Goal: Task Accomplishment & Management: Complete application form

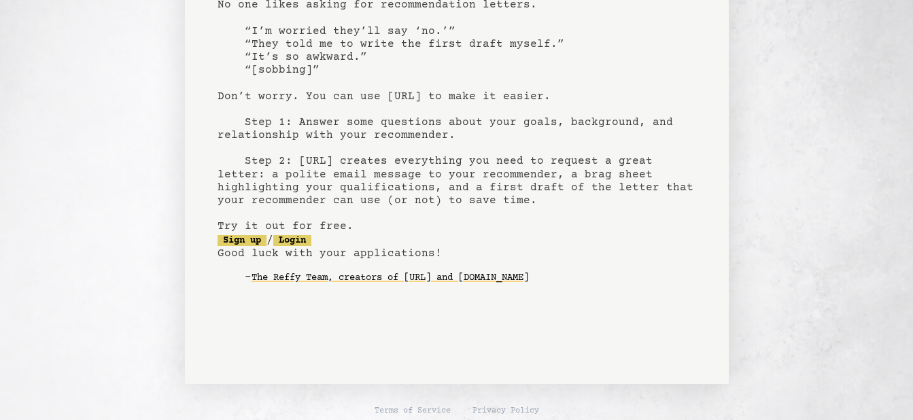
scroll to position [133, 0]
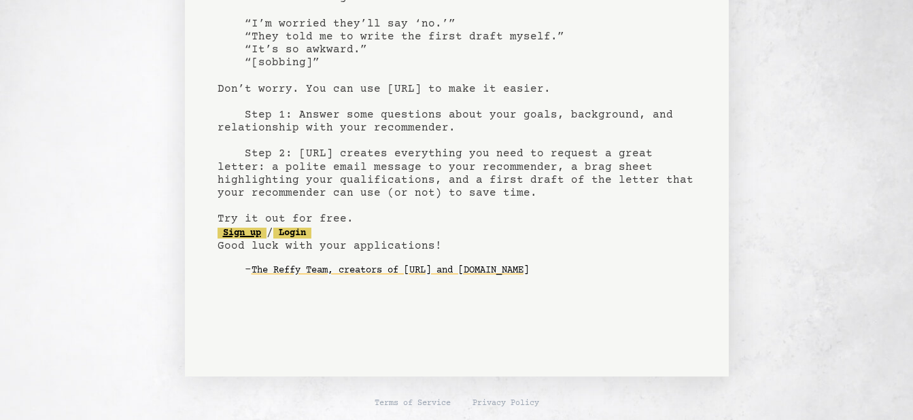
click at [246, 236] on link "Sign up" at bounding box center [241, 233] width 49 height 11
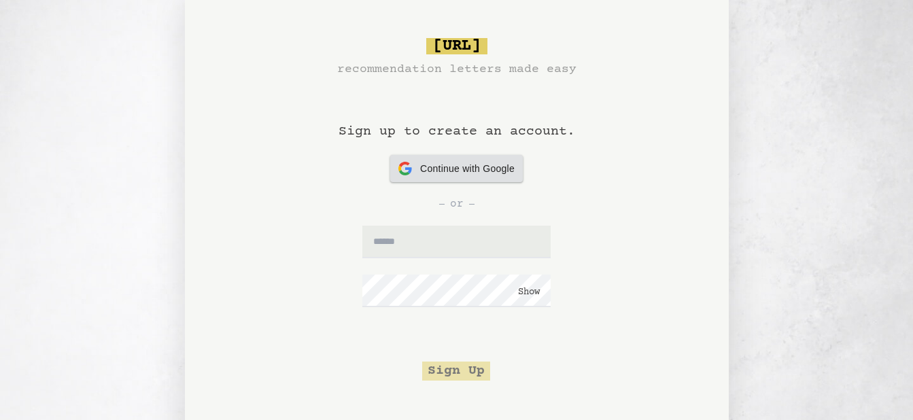
click at [433, 187] on div "or" at bounding box center [456, 203] width 478 height 43
click at [420, 176] on div "Continue with Google Continue with Google" at bounding box center [456, 168] width 116 height 27
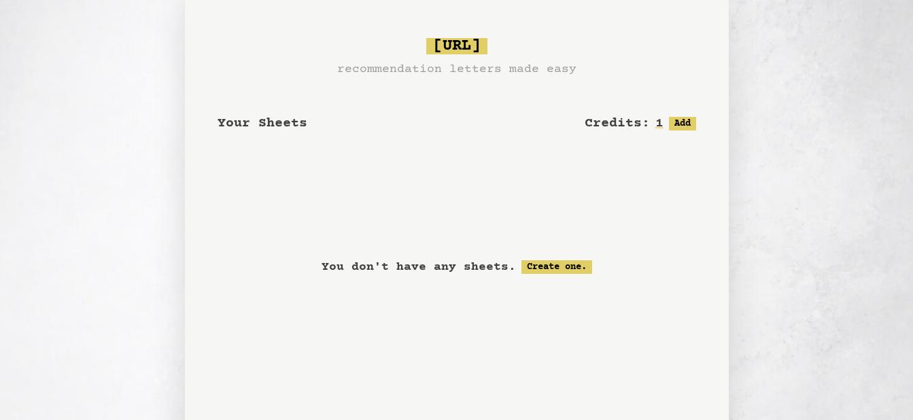
scroll to position [16, 0]
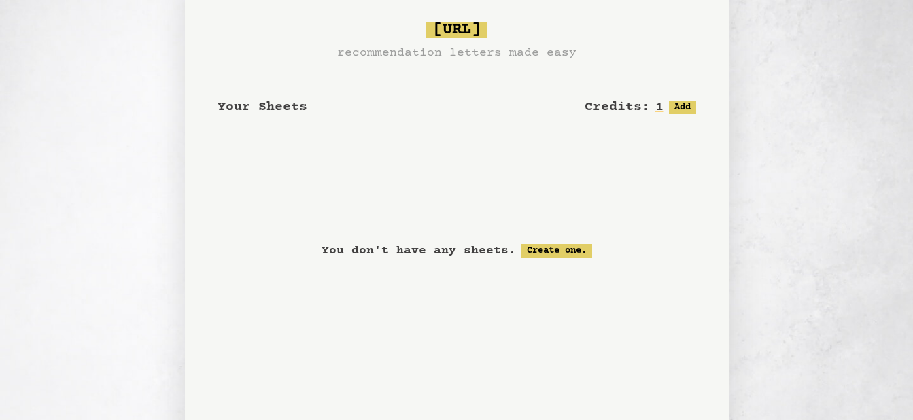
click at [309, 106] on div "Your Sheets Credits: 1 Free: 1, Paid: 0 Add" at bounding box center [456, 100] width 478 height 33
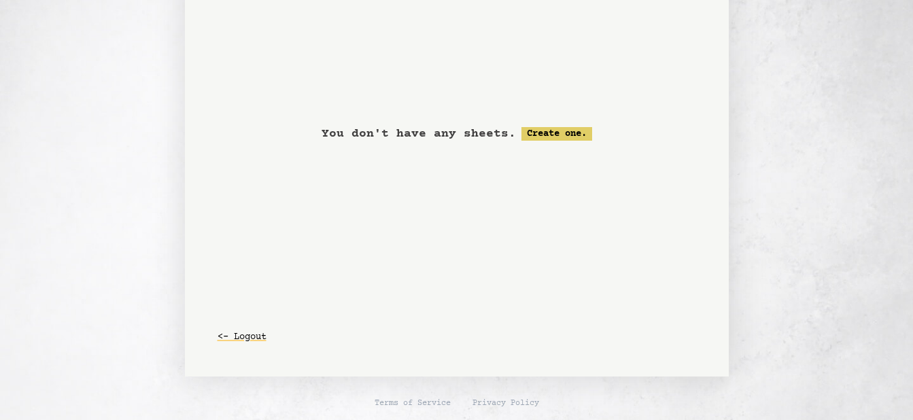
scroll to position [0, 0]
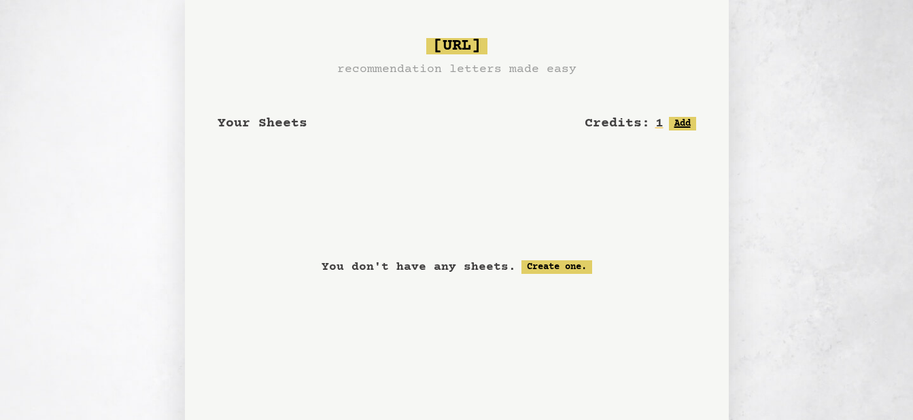
click at [670, 128] on button "Add" at bounding box center [682, 124] width 27 height 14
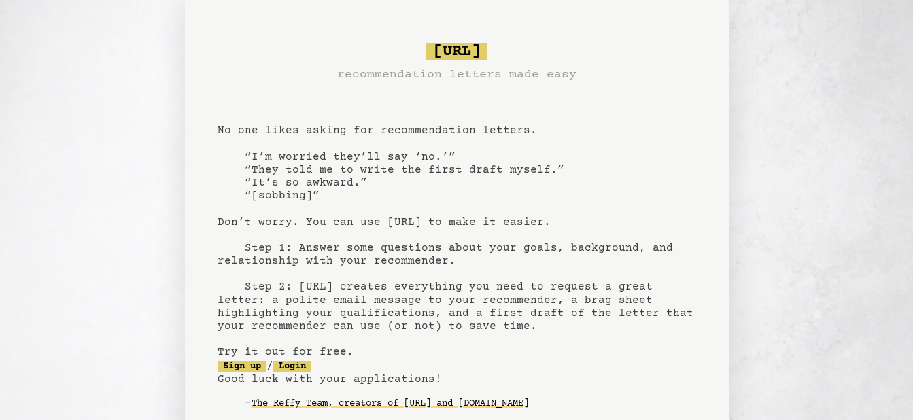
scroll to position [133, 0]
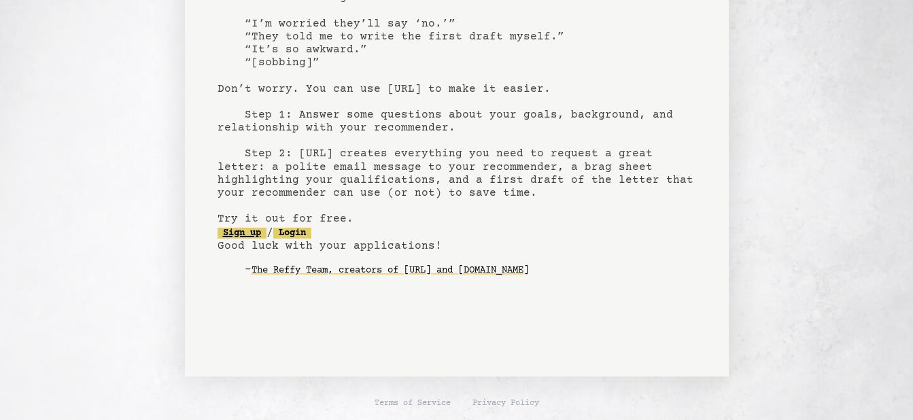
click at [261, 234] on link "Sign up" at bounding box center [241, 233] width 49 height 11
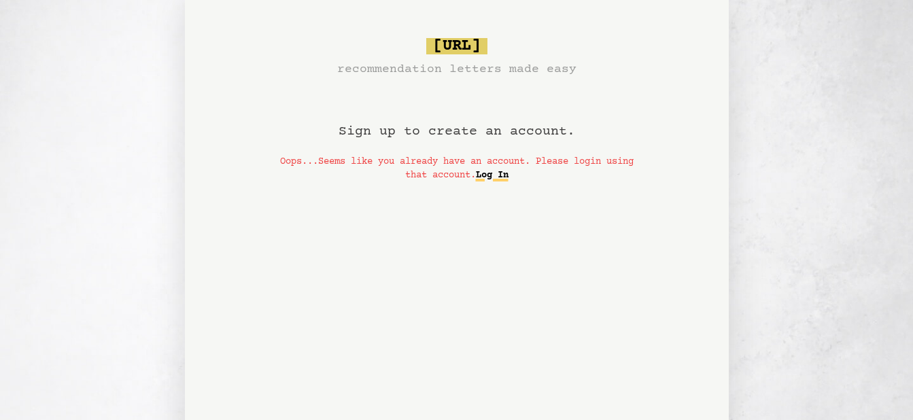
click at [508, 175] on link "Log In" at bounding box center [492, 175] width 33 height 22
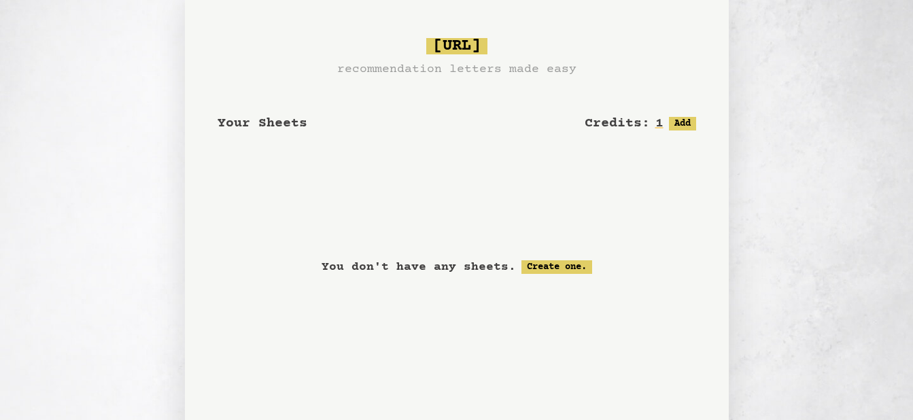
click at [279, 120] on span "Your Sheets" at bounding box center [262, 124] width 90 height 16
drag, startPoint x: 279, startPoint y: 120, endPoint x: 389, endPoint y: 135, distance: 111.0
click at [389, 135] on div at bounding box center [456, 135] width 478 height 5
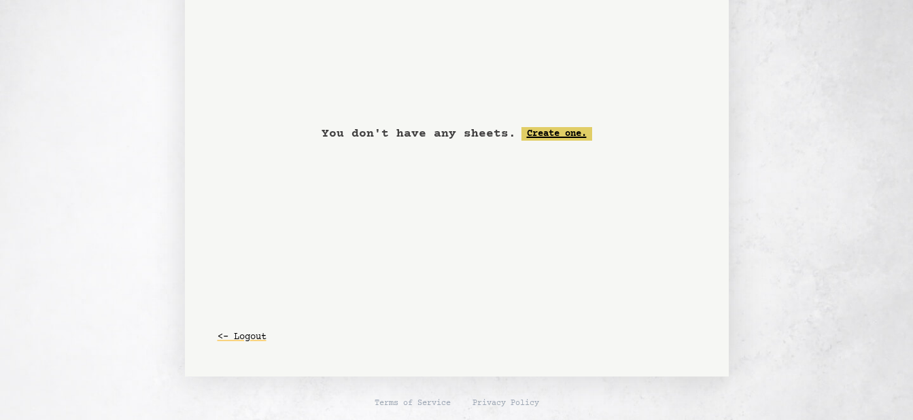
click at [561, 130] on link "Create one." at bounding box center [556, 134] width 71 height 14
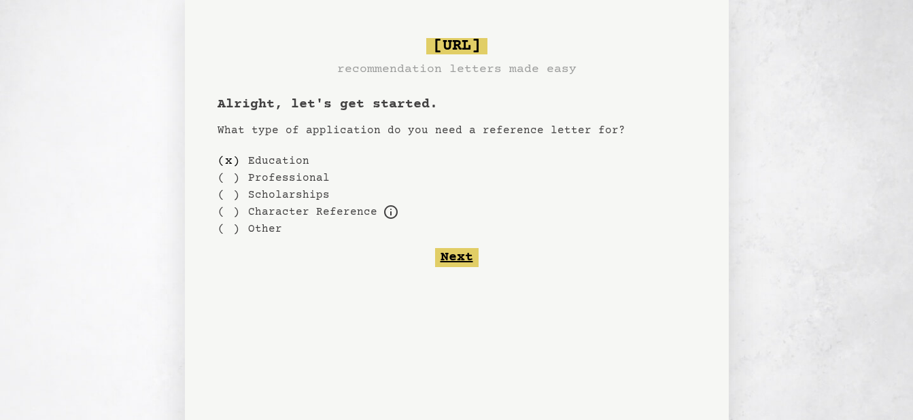
click at [453, 256] on button "Next" at bounding box center [456, 257] width 43 height 19
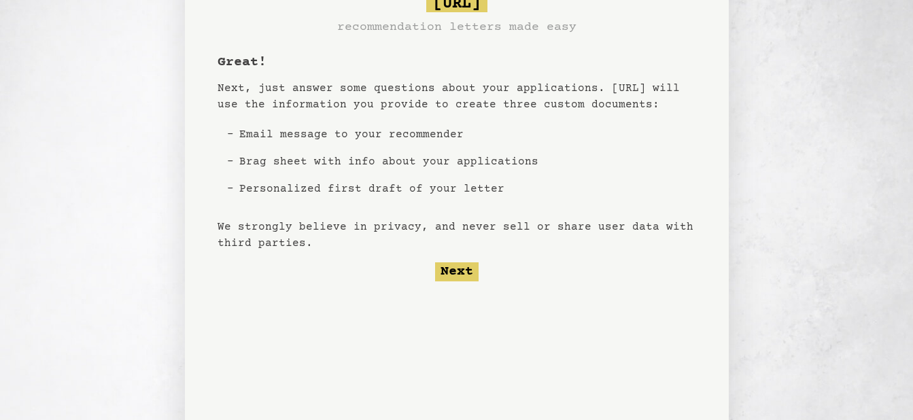
scroll to position [43, 0]
click at [381, 165] on li "Brag sheet with info about your applications" at bounding box center [389, 160] width 310 height 27
click at [385, 175] on li "Personalized first draft of your letter" at bounding box center [389, 188] width 310 height 27
click at [463, 275] on button "Next" at bounding box center [456, 271] width 43 height 19
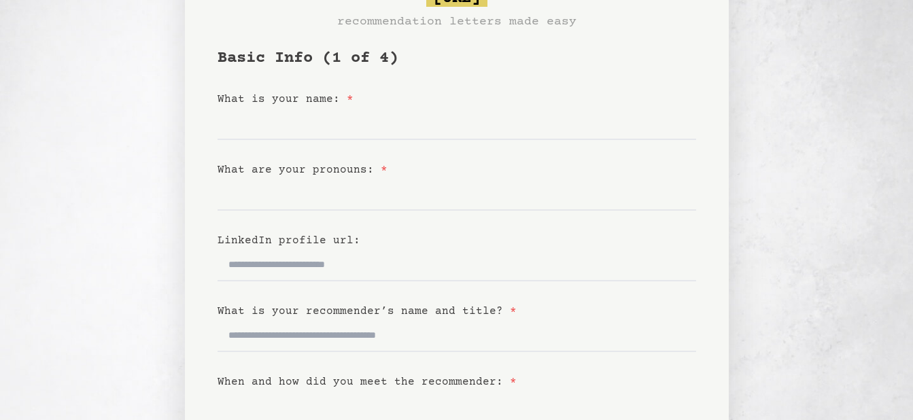
scroll to position [76, 0]
click at [336, 122] on input "What is your name: *" at bounding box center [456, 122] width 478 height 33
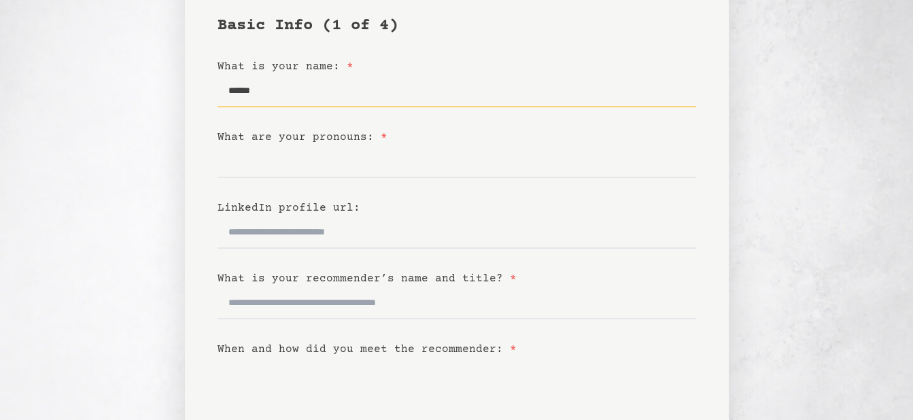
scroll to position [110, 0]
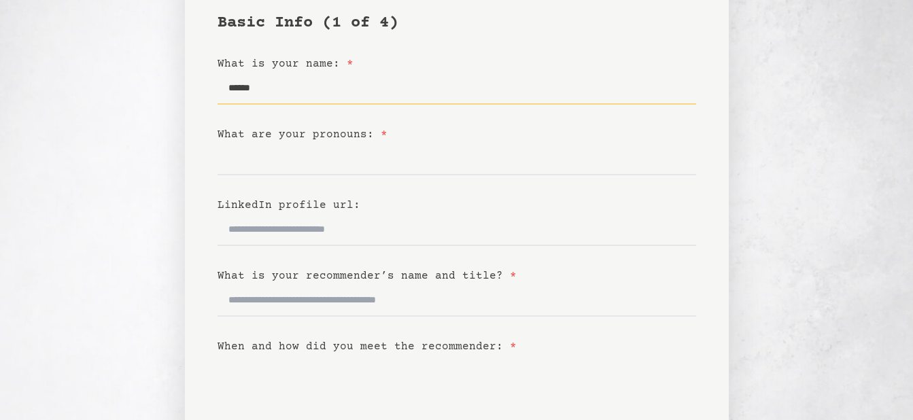
type input "******"
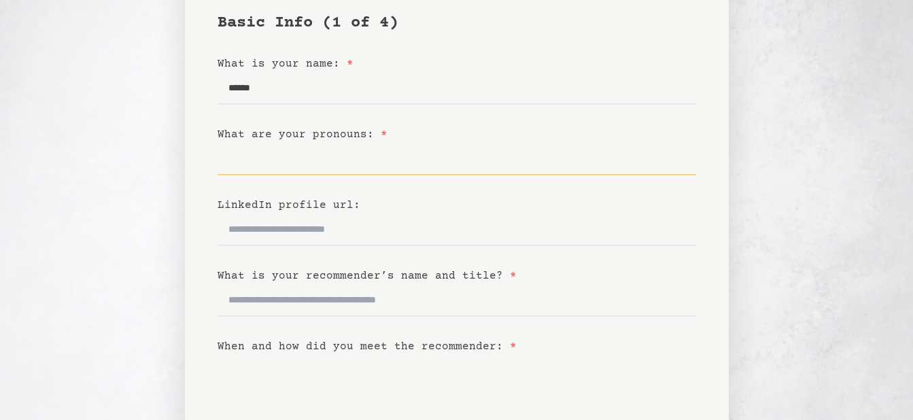
click at [290, 163] on input "What are your pronouns: *" at bounding box center [456, 159] width 478 height 33
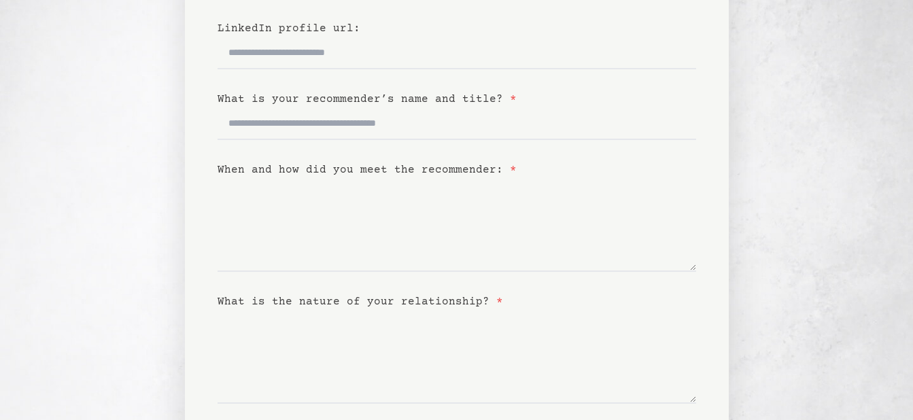
scroll to position [287, 0]
type input "******"
click at [317, 200] on textarea "When and how did you meet the recommender: *" at bounding box center [456, 224] width 478 height 94
click at [327, 124] on input "What is your recommender’s name and title? *" at bounding box center [456, 123] width 478 height 33
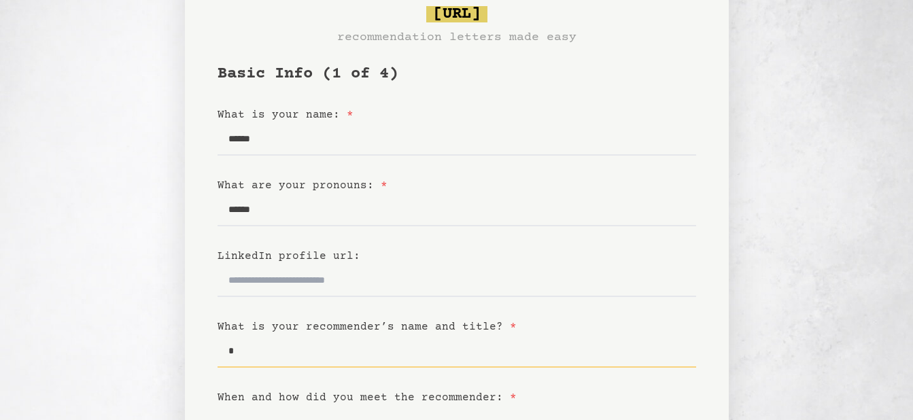
scroll to position [0, 0]
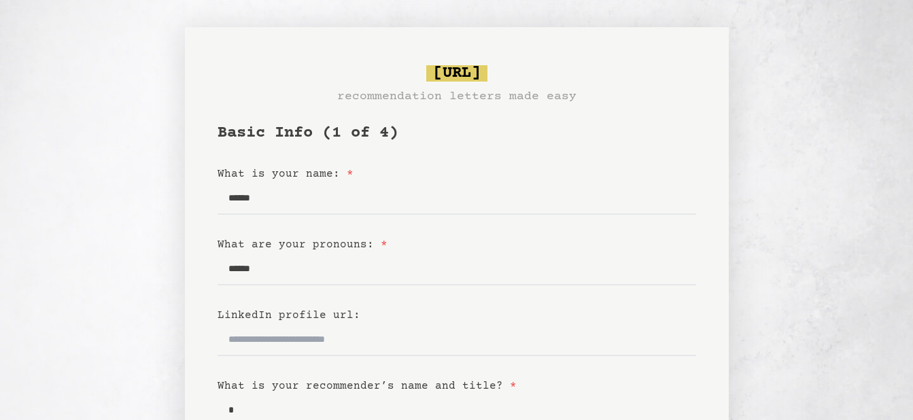
type input "*"
drag, startPoint x: 282, startPoint y: 193, endPoint x: 190, endPoint y: 207, distance: 93.4
click at [190, 207] on div "[URL] recommendation letters made easy Basic Info (1 of 4) What is your name: *…" at bounding box center [457, 411] width 544 height 769
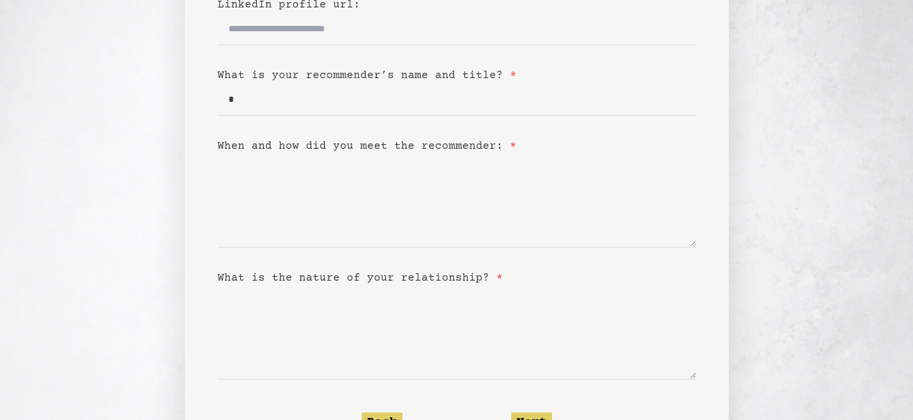
scroll to position [344, 0]
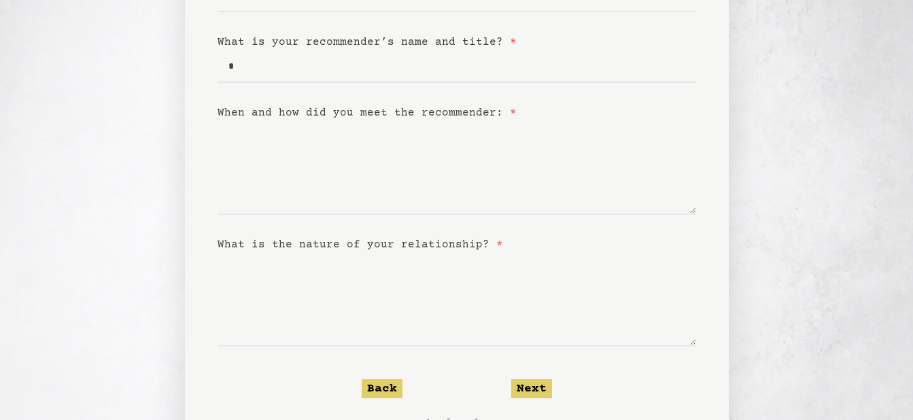
type input "*"
click at [329, 143] on textarea "When and how did you meet the recommender: *" at bounding box center [456, 168] width 478 height 94
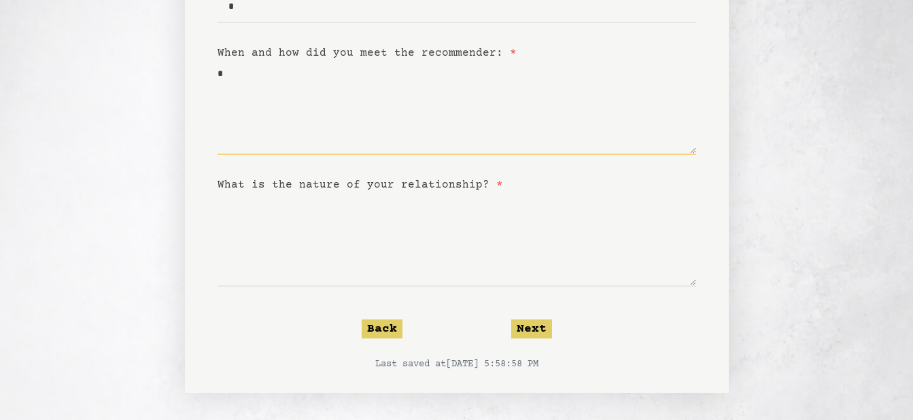
type textarea "*"
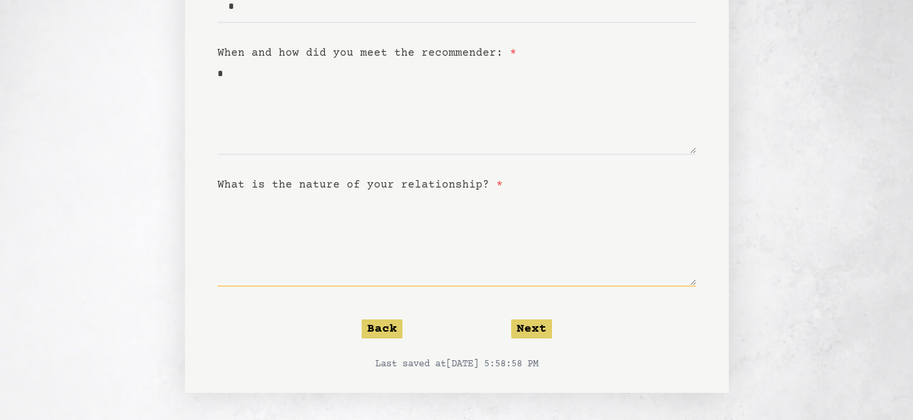
click at [343, 213] on textarea "What is the nature of your relationship? *" at bounding box center [456, 240] width 478 height 94
type textarea "*"
click at [531, 330] on button "Next" at bounding box center [531, 328] width 41 height 19
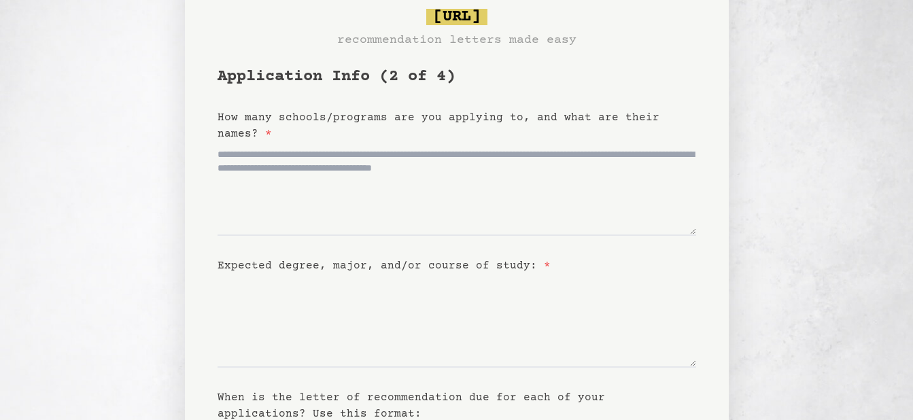
scroll to position [57, 0]
click at [376, 165] on textarea "How many schools/programs are you applying to, and what are their names? *" at bounding box center [456, 188] width 478 height 94
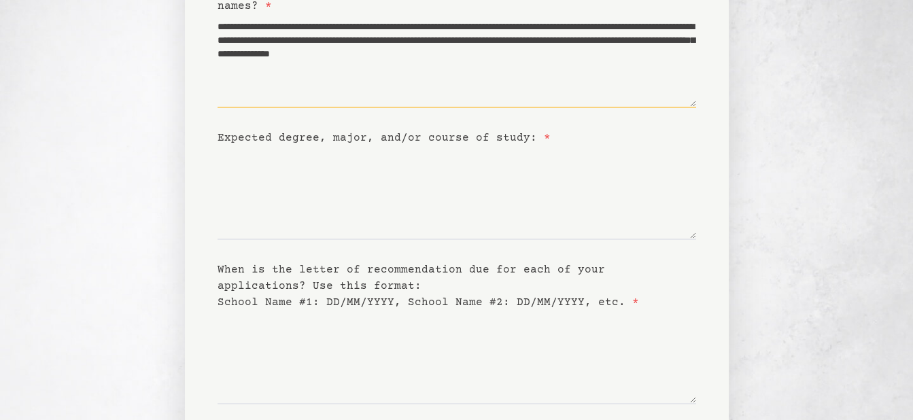
scroll to position [185, 0]
type textarea "**********"
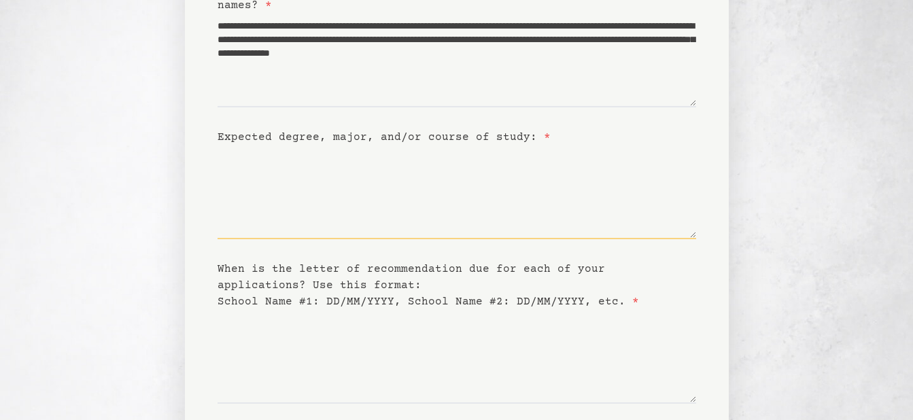
click at [393, 161] on textarea "Expected degree, major, and/or course of study: *" at bounding box center [456, 192] width 478 height 94
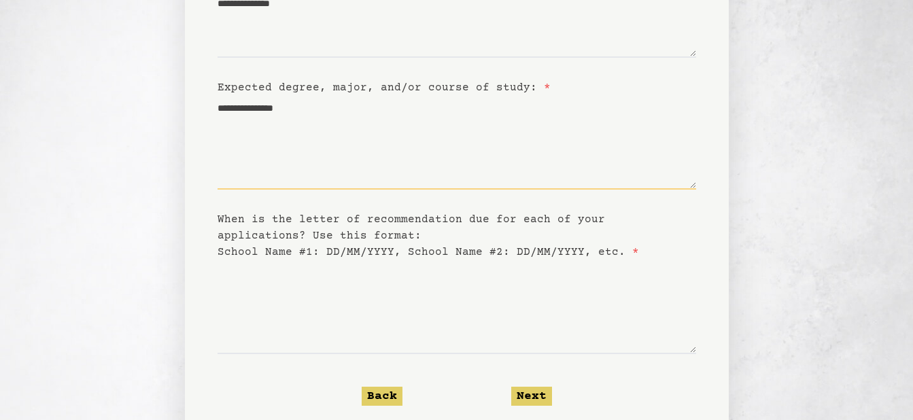
click at [283, 110] on textarea "**********" at bounding box center [456, 143] width 478 height 94
click at [284, 107] on textarea "**********" at bounding box center [456, 143] width 478 height 94
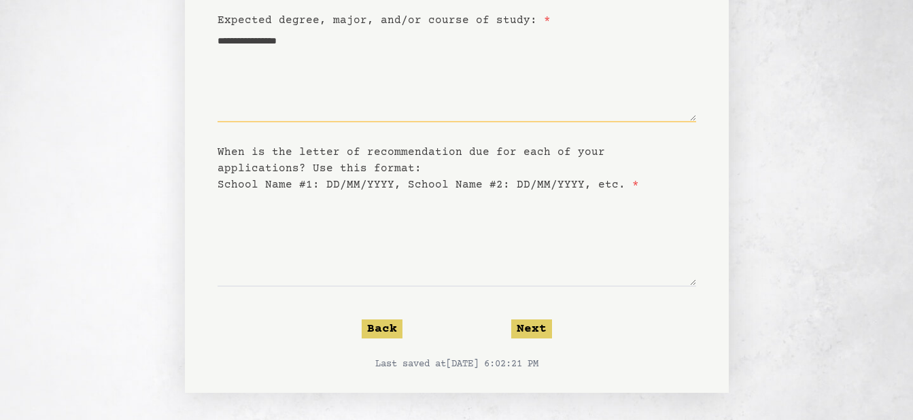
type textarea "**********"
click at [576, 187] on label "When is the letter of recommendation due for each of your applications? Use thi…" at bounding box center [427, 168] width 421 height 45
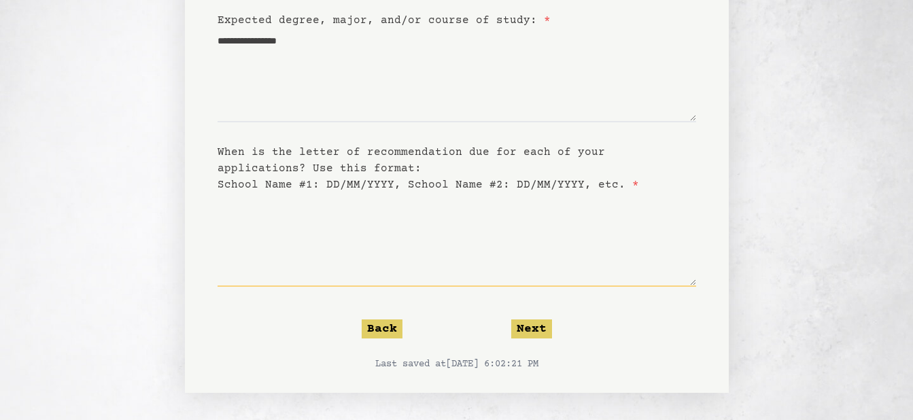
click at [576, 193] on textarea "When is the letter of recommendation due for each of your applications? Use thi…" at bounding box center [456, 240] width 478 height 94
type textarea "*"
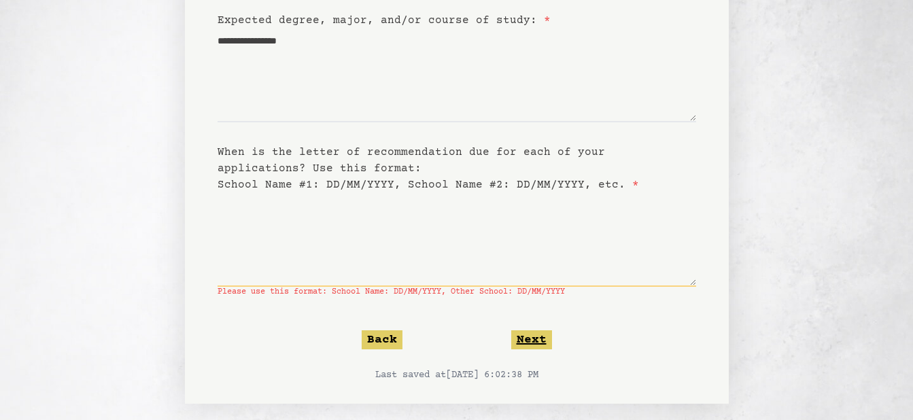
type textarea "*"
type textarea "**********"
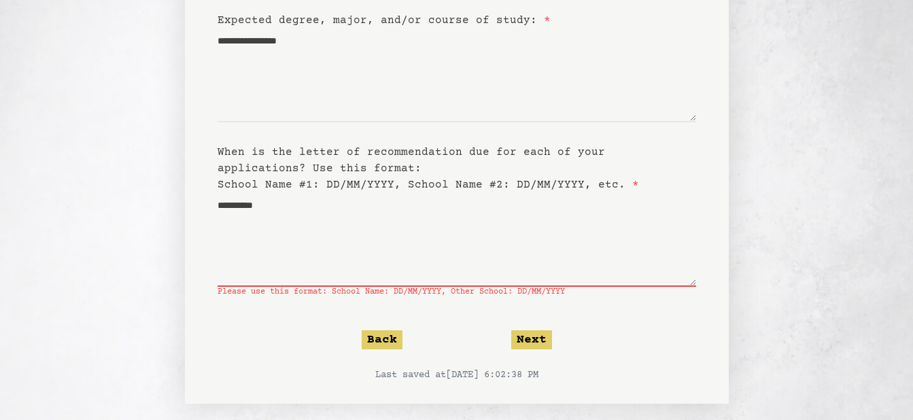
click at [535, 351] on form "**********" at bounding box center [456, 101] width 478 height 561
click at [534, 349] on form "**********" at bounding box center [456, 101] width 478 height 561
drag, startPoint x: 527, startPoint y: 340, endPoint x: 498, endPoint y: 339, distance: 29.3
drag, startPoint x: 498, startPoint y: 339, endPoint x: 424, endPoint y: 332, distance: 74.4
drag, startPoint x: 424, startPoint y: 332, endPoint x: 532, endPoint y: 344, distance: 108.7
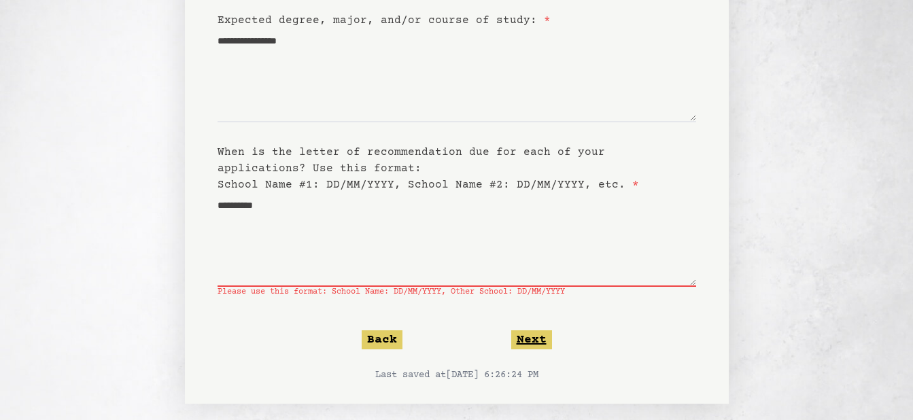
click at [532, 344] on button "Next" at bounding box center [531, 339] width 41 height 19
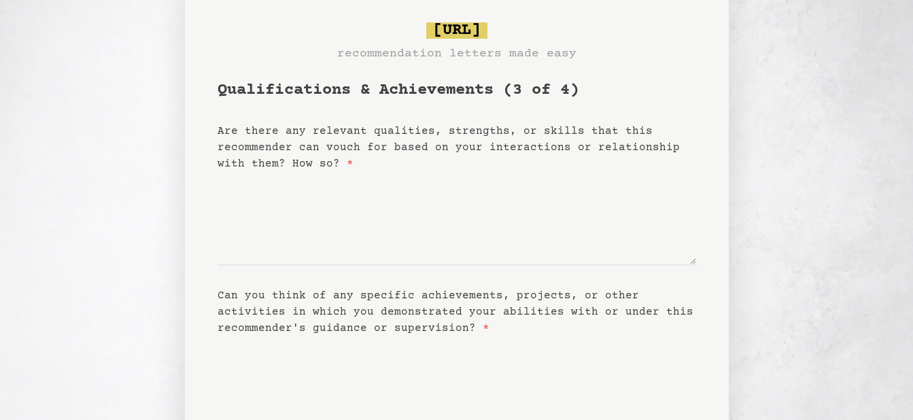
scroll to position [0, 0]
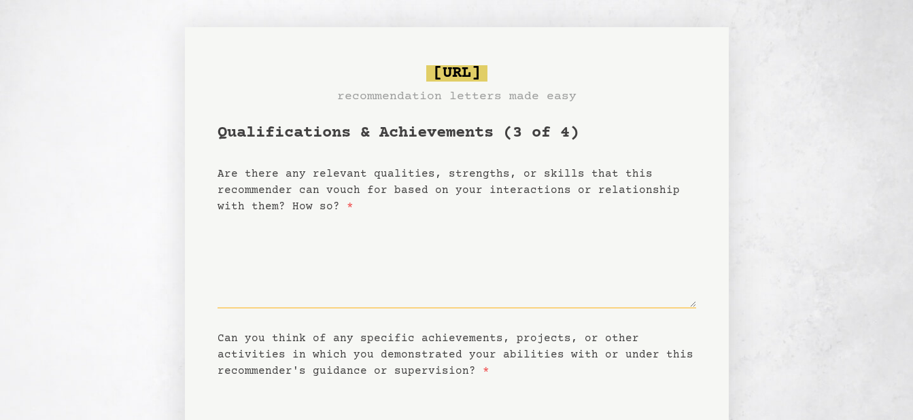
click at [403, 238] on textarea "Are there any relevant qualities, strengths, or skills that this recommender ca…" at bounding box center [456, 262] width 478 height 94
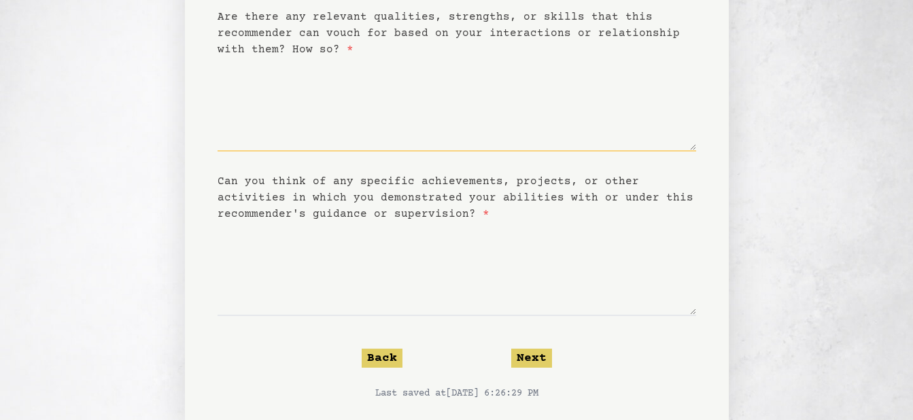
scroll to position [167, 0]
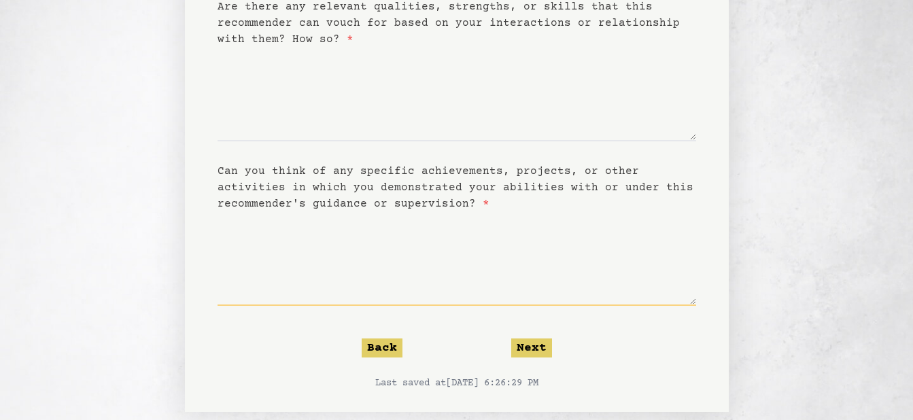
click at [323, 272] on textarea "Can you think of any specific achievements, projects, or other activities in wh…" at bounding box center [456, 259] width 478 height 94
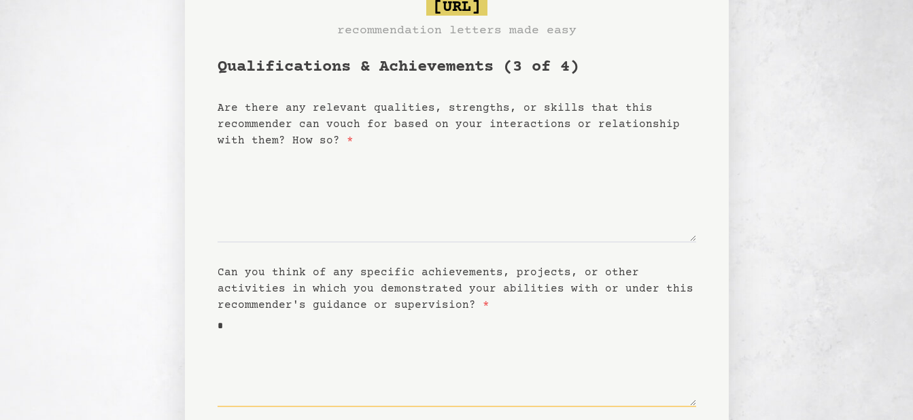
scroll to position [65, 0]
type textarea "*"
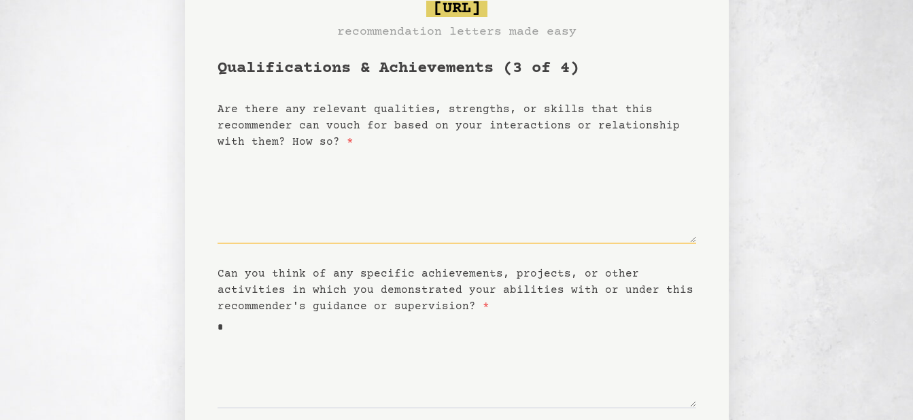
click at [266, 211] on textarea "Are there any relevant qualities, strengths, or skills that this recommender ca…" at bounding box center [456, 197] width 478 height 94
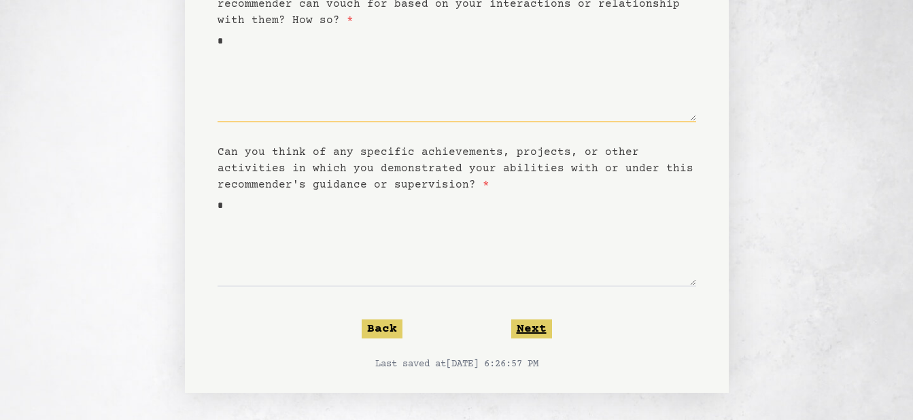
type textarea "*"
click at [529, 331] on button "Next" at bounding box center [531, 328] width 41 height 19
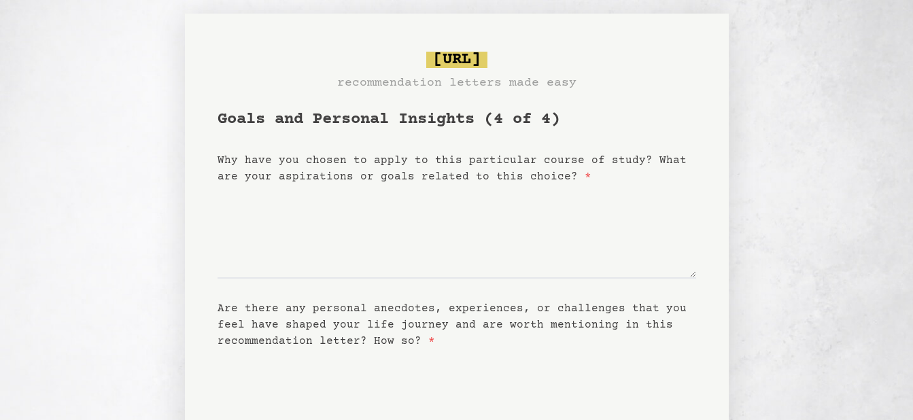
scroll to position [0, 0]
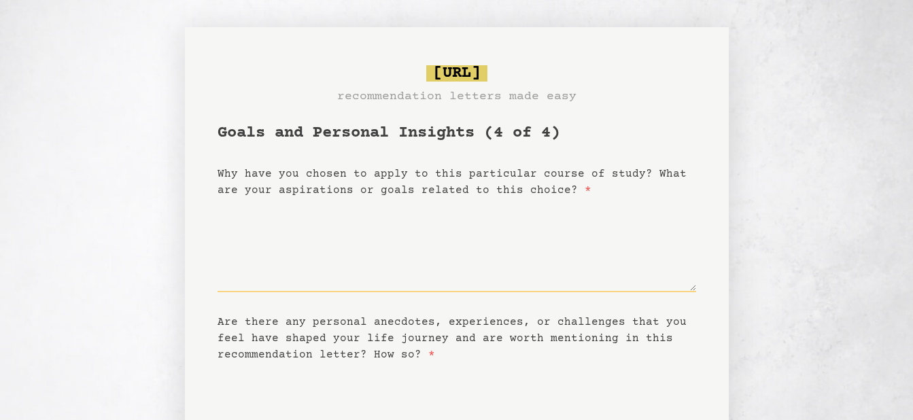
click at [365, 260] on textarea "Why have you chosen to apply to this particular course of study? What are your …" at bounding box center [456, 245] width 478 height 94
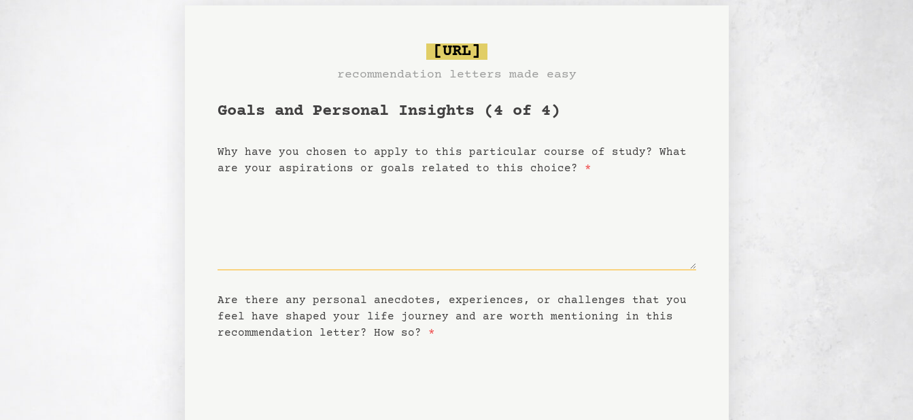
scroll to position [334, 0]
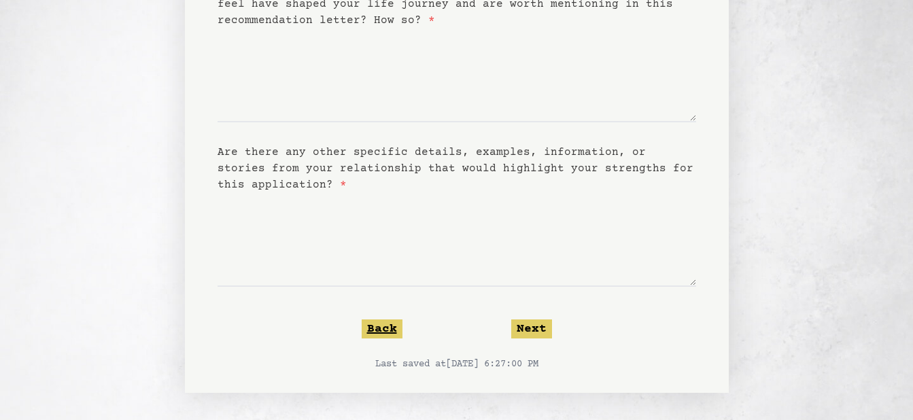
click at [392, 327] on button "Back" at bounding box center [382, 328] width 41 height 19
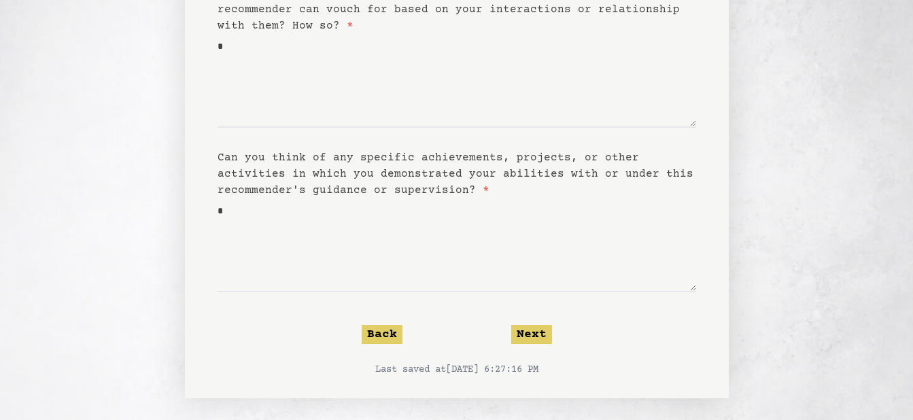
scroll to position [186, 0]
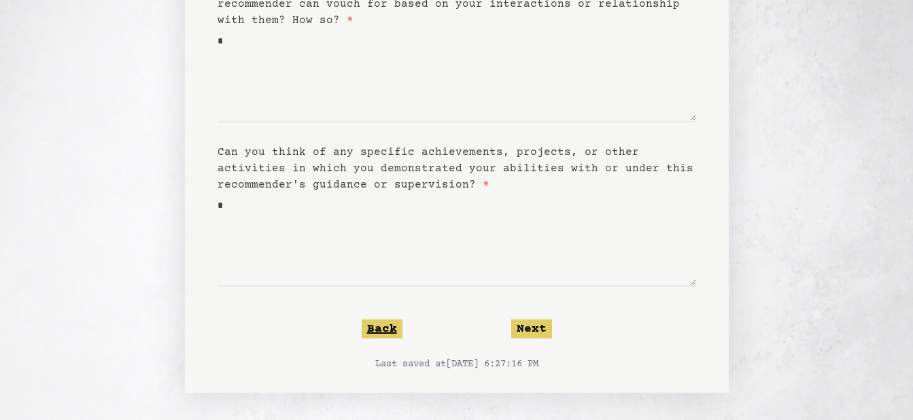
click at [396, 326] on button "Back" at bounding box center [382, 328] width 41 height 19
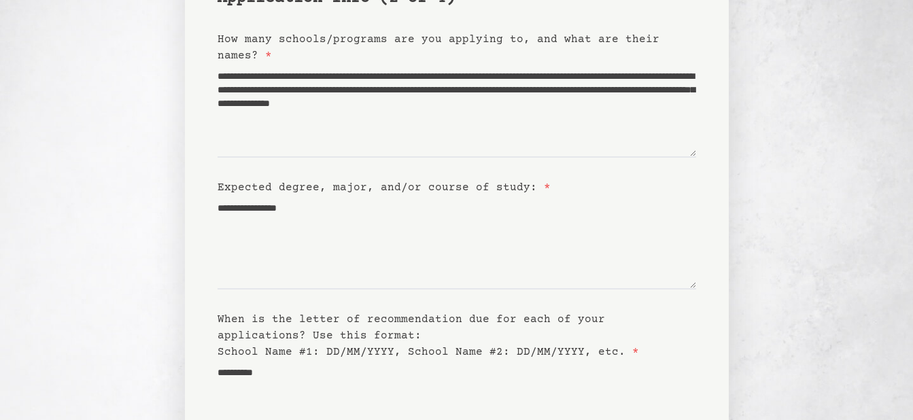
scroll to position [136, 0]
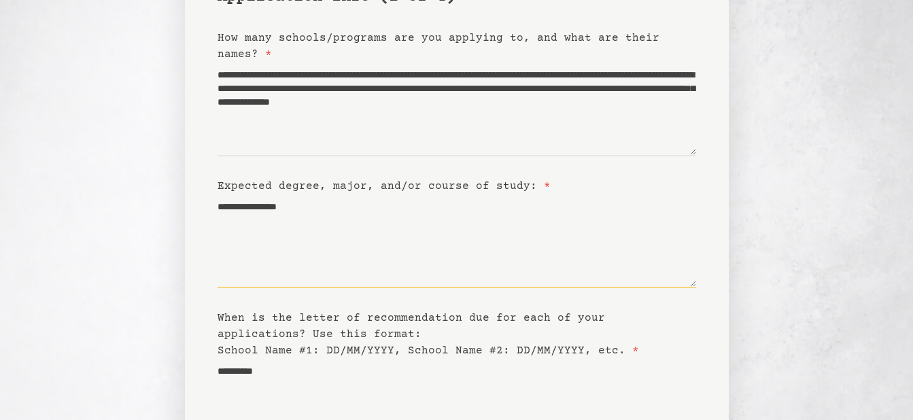
click at [315, 211] on textarea "**********" at bounding box center [456, 241] width 478 height 94
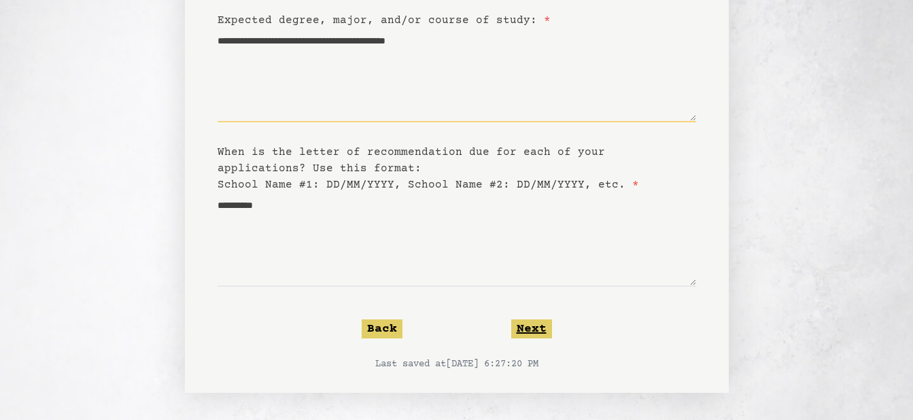
type textarea "**********"
click at [538, 332] on button "Next" at bounding box center [531, 328] width 41 height 19
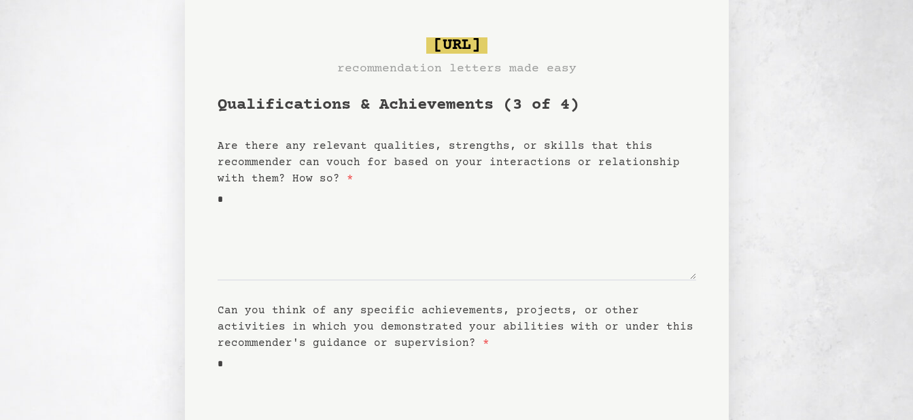
scroll to position [0, 0]
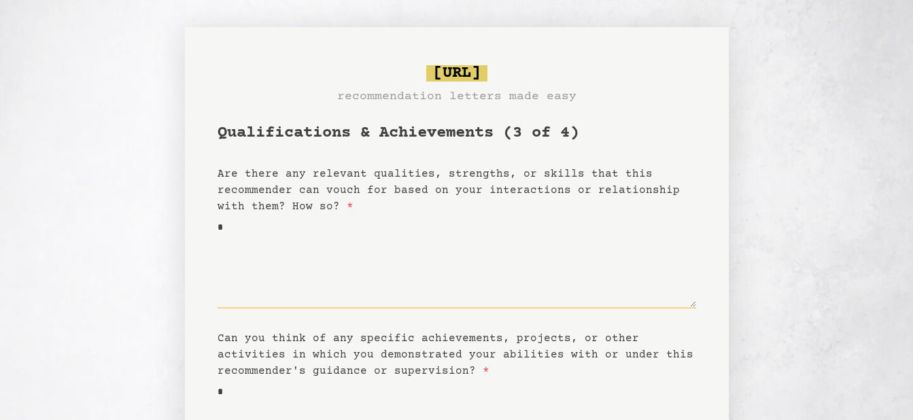
click at [399, 245] on textarea "*" at bounding box center [456, 262] width 478 height 94
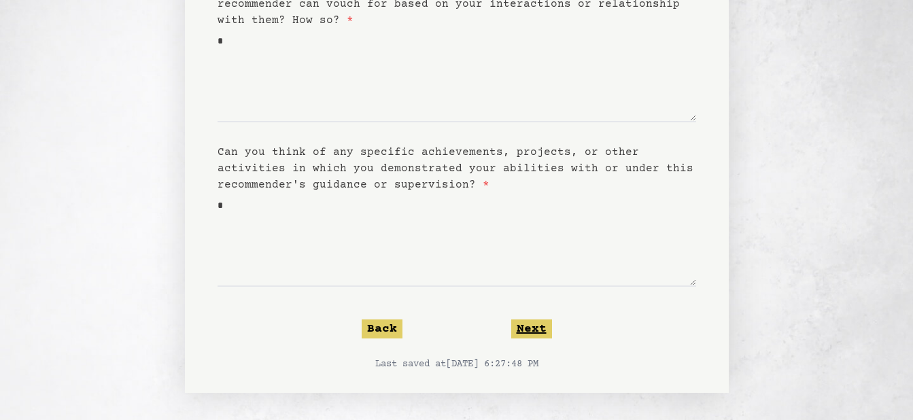
drag, startPoint x: 534, startPoint y: 327, endPoint x: 519, endPoint y: 333, distance: 16.8
click at [519, 333] on button "Next" at bounding box center [531, 328] width 41 height 19
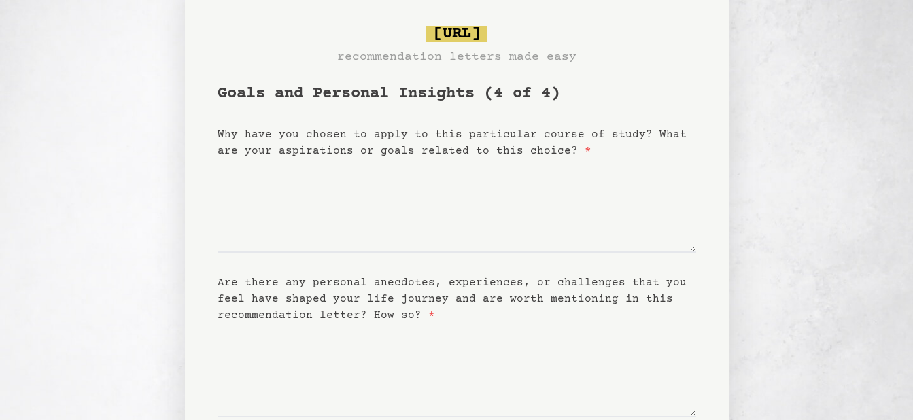
scroll to position [0, 0]
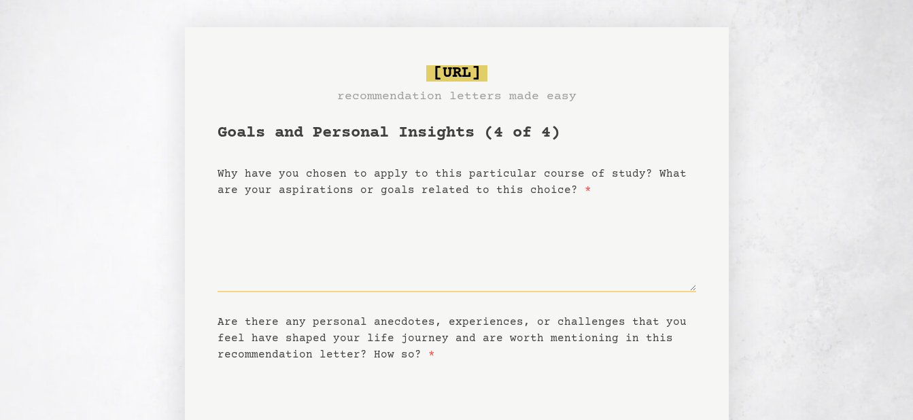
click at [451, 270] on textarea "Why have you chosen to apply to this particular course of study? What are your …" at bounding box center [456, 245] width 478 height 94
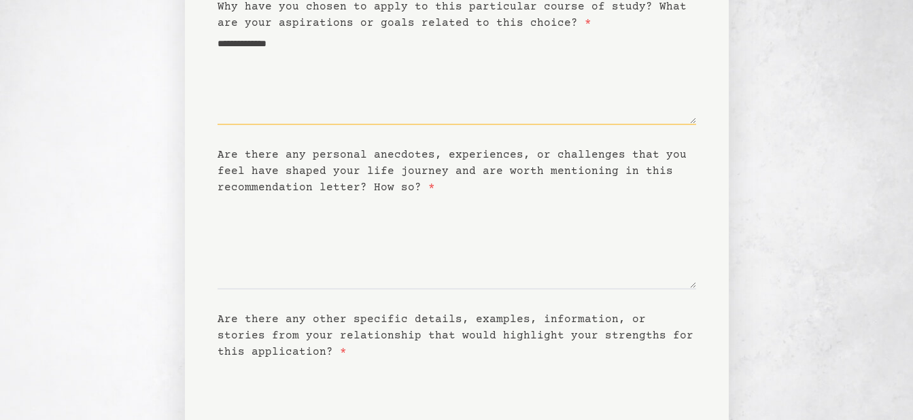
scroll to position [171, 0]
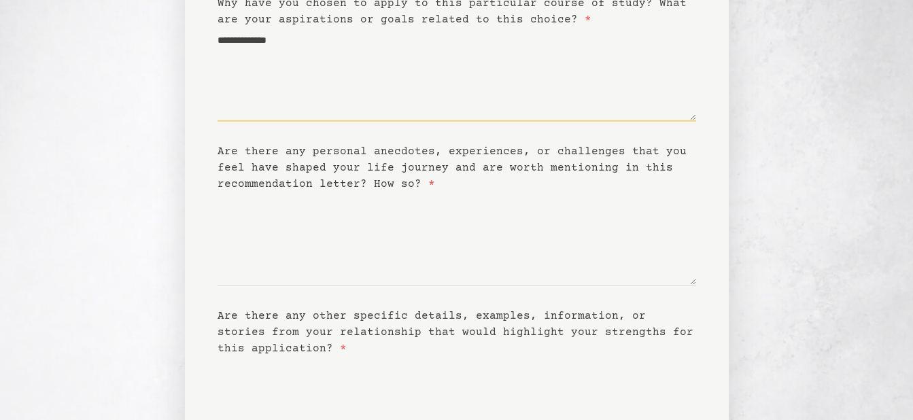
type textarea "**********"
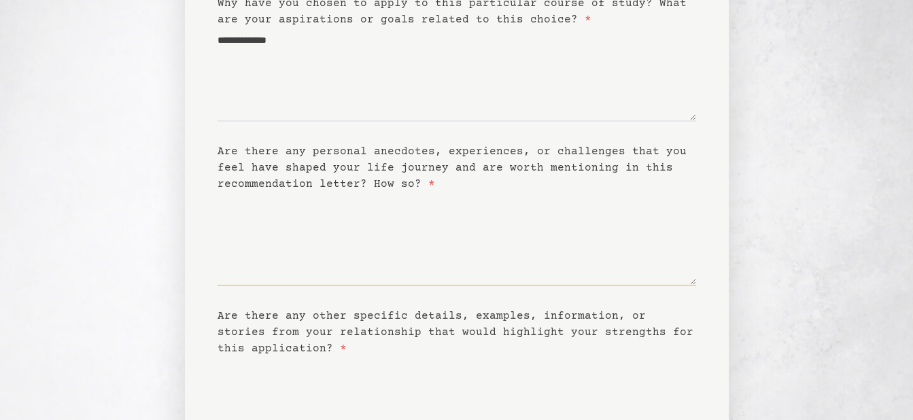
click at [362, 216] on textarea "Are there any personal anecdotes, experiences, or challenges that you feel have…" at bounding box center [456, 239] width 478 height 94
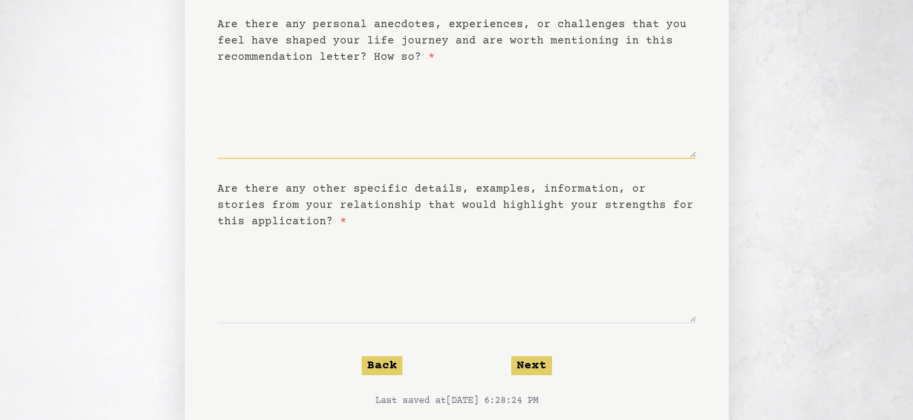
scroll to position [334, 0]
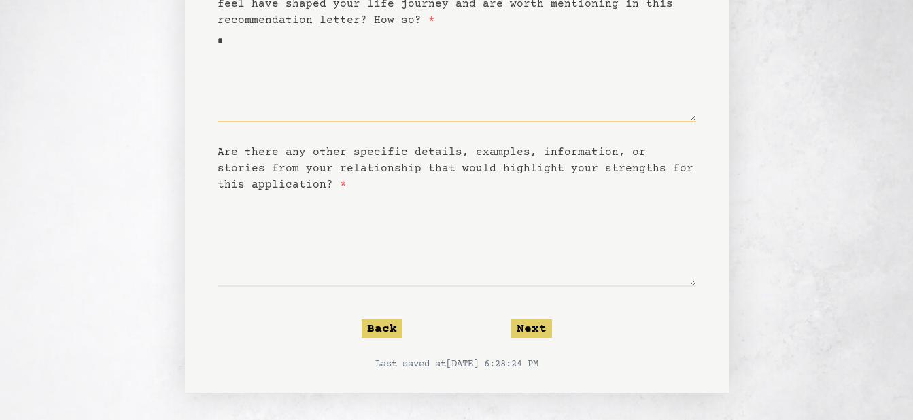
type textarea "*"
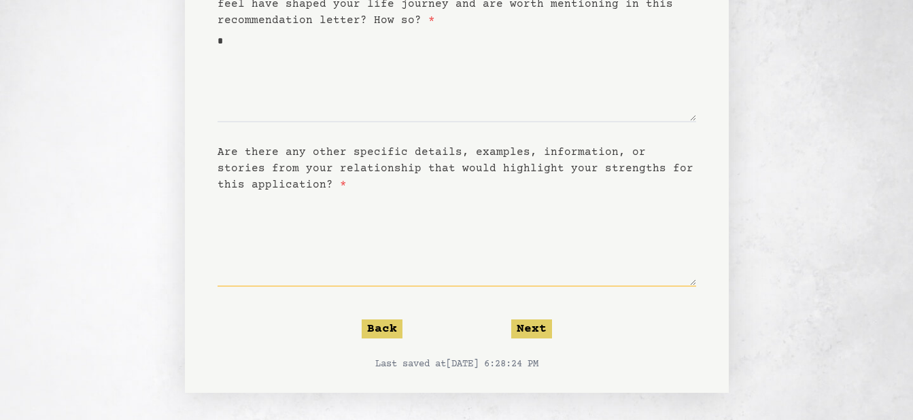
click at [362, 243] on textarea "Are there any other specific details, examples, information, or stories from yo…" at bounding box center [456, 240] width 478 height 94
type textarea "*"
click at [521, 327] on button "Next" at bounding box center [531, 328] width 41 height 19
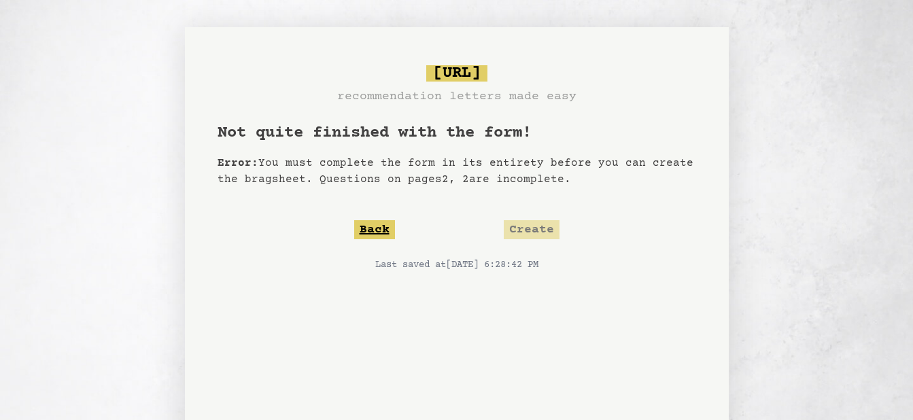
click at [381, 234] on button "Back" at bounding box center [374, 229] width 41 height 19
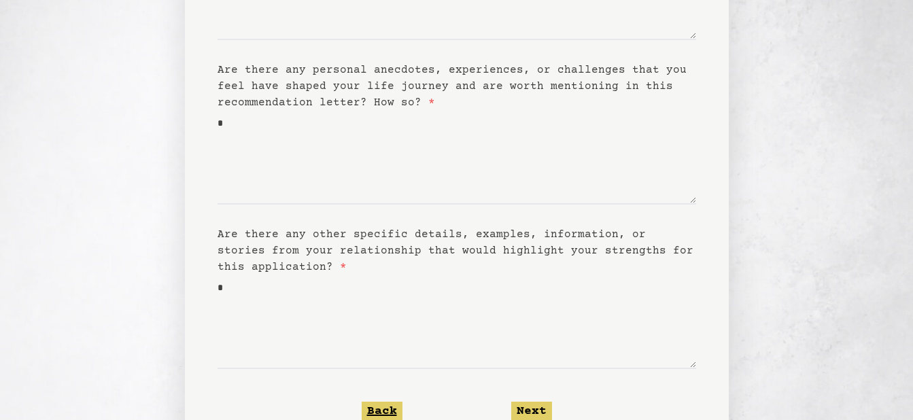
scroll to position [302, 0]
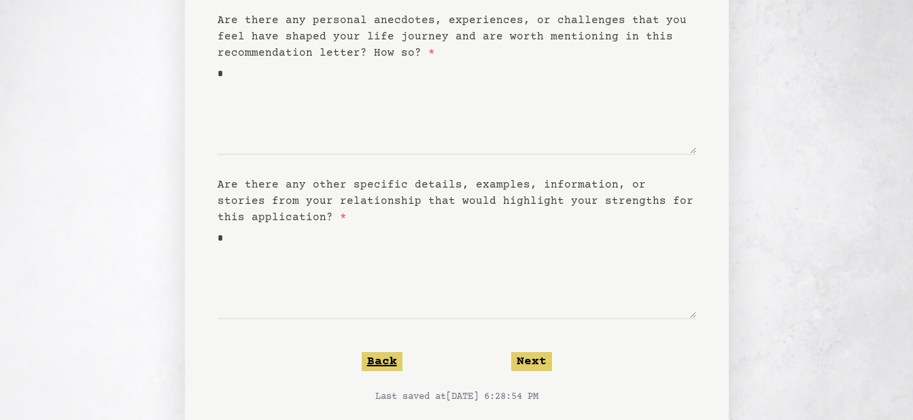
click at [383, 362] on button "Back" at bounding box center [382, 361] width 41 height 19
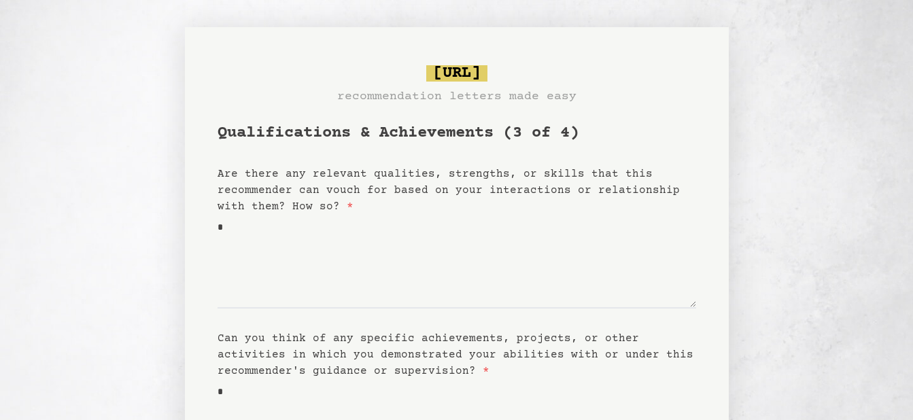
scroll to position [186, 0]
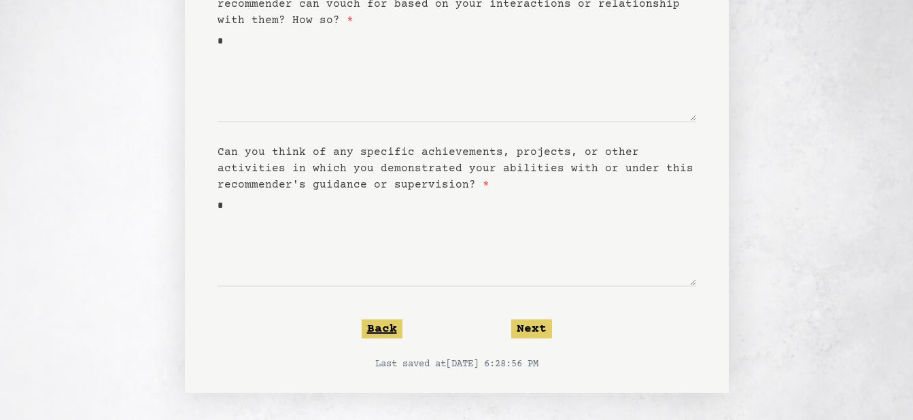
click at [381, 336] on button "Back" at bounding box center [382, 328] width 41 height 19
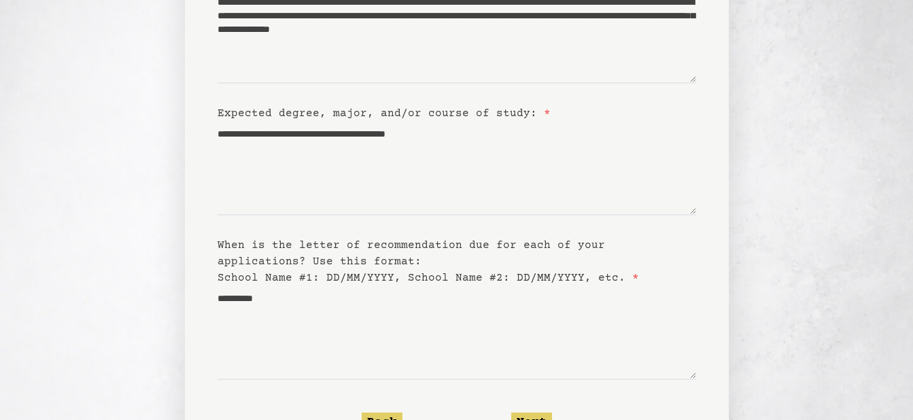
scroll to position [209, 0]
click at [325, 318] on textarea "**********" at bounding box center [456, 332] width 478 height 94
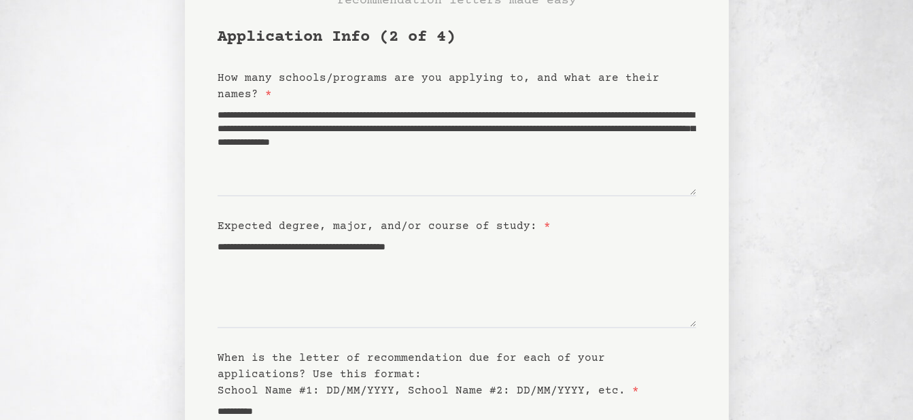
scroll to position [95, 0]
click at [341, 141] on textarea "**********" at bounding box center [456, 150] width 478 height 94
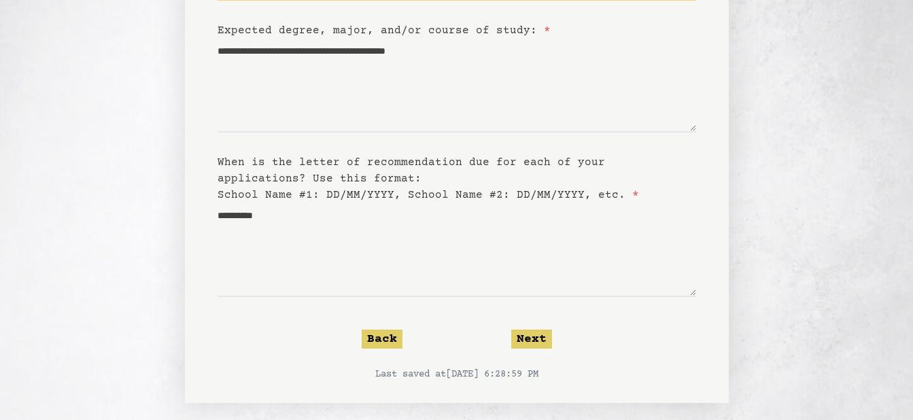
scroll to position [302, 0]
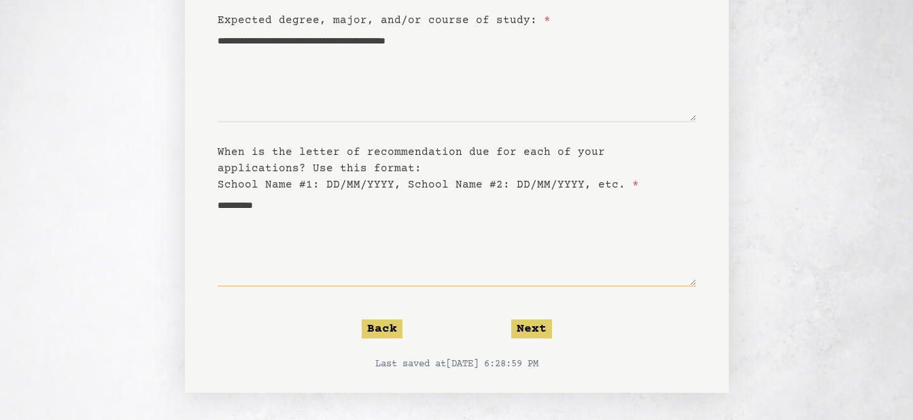
click at [298, 196] on textarea "**********" at bounding box center [456, 240] width 478 height 94
click at [217, 207] on textarea "**********" at bounding box center [456, 240] width 478 height 94
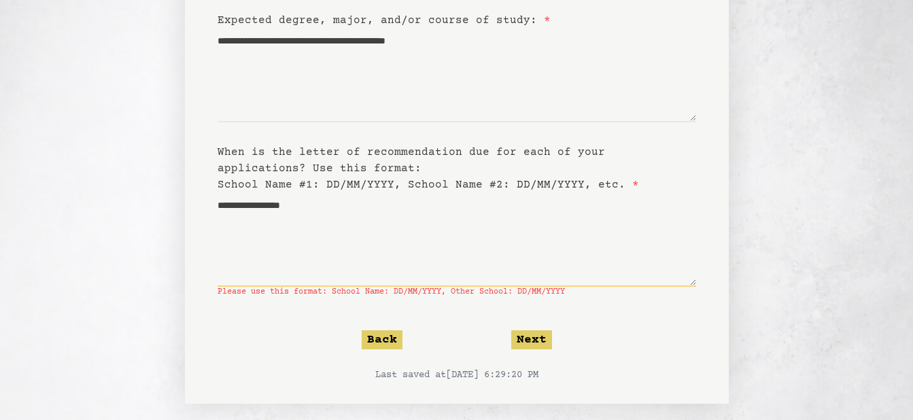
click at [343, 201] on textarea "**********" at bounding box center [456, 240] width 478 height 94
type textarea "**********"
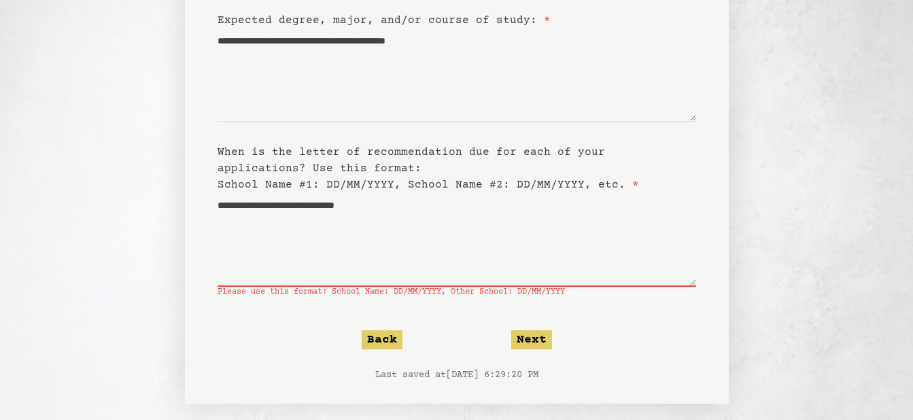
click at [525, 330] on form "**********" at bounding box center [456, 101] width 478 height 561
click at [521, 340] on button "Next" at bounding box center [531, 339] width 41 height 19
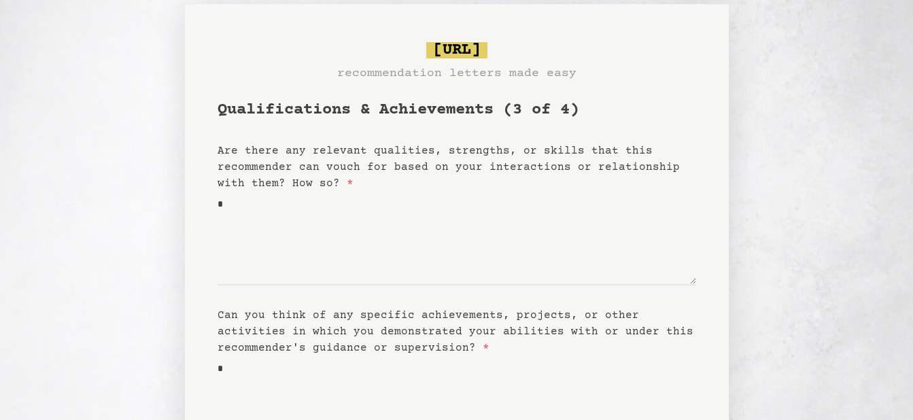
scroll to position [0, 0]
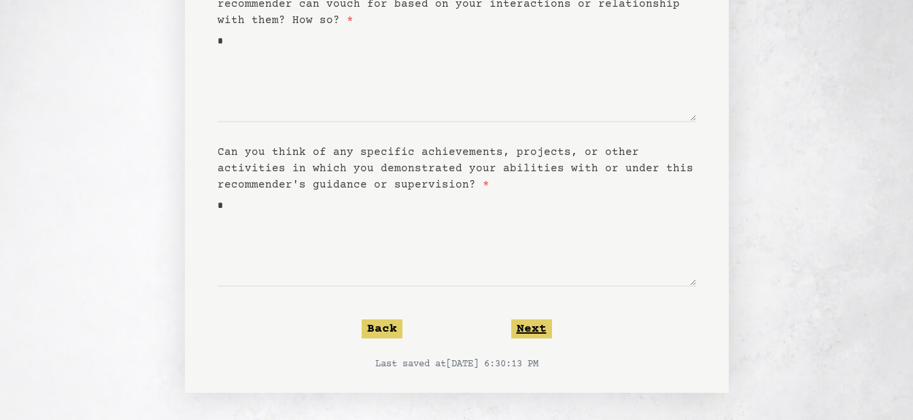
click at [545, 335] on button "Next" at bounding box center [531, 328] width 41 height 19
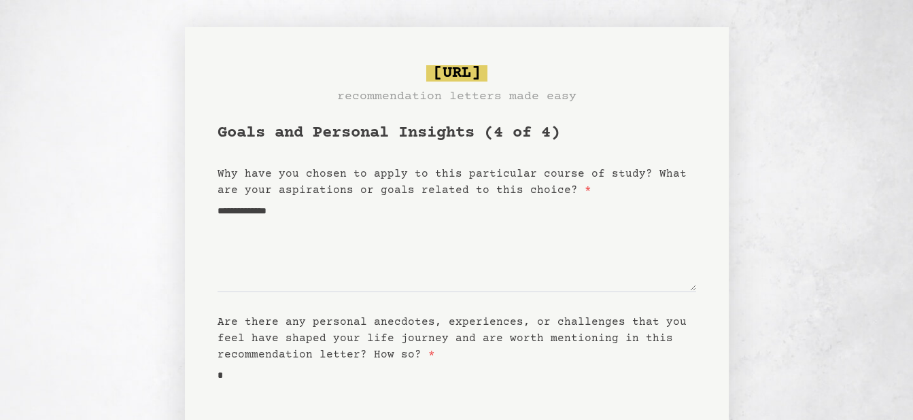
scroll to position [334, 0]
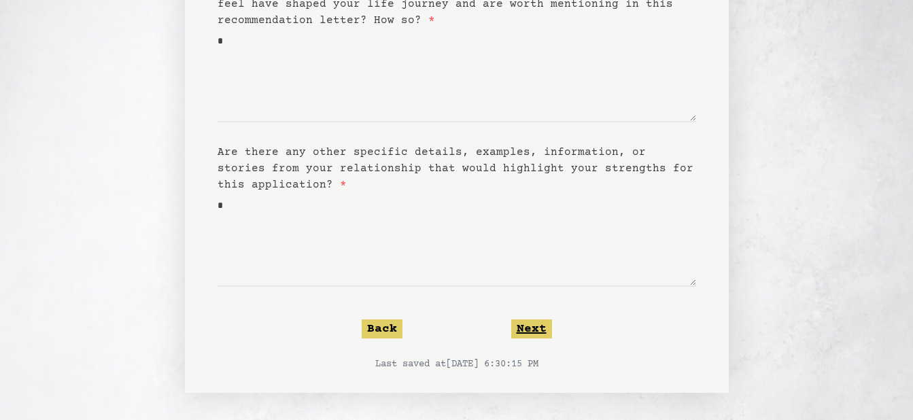
click at [531, 326] on button "Next" at bounding box center [531, 328] width 41 height 19
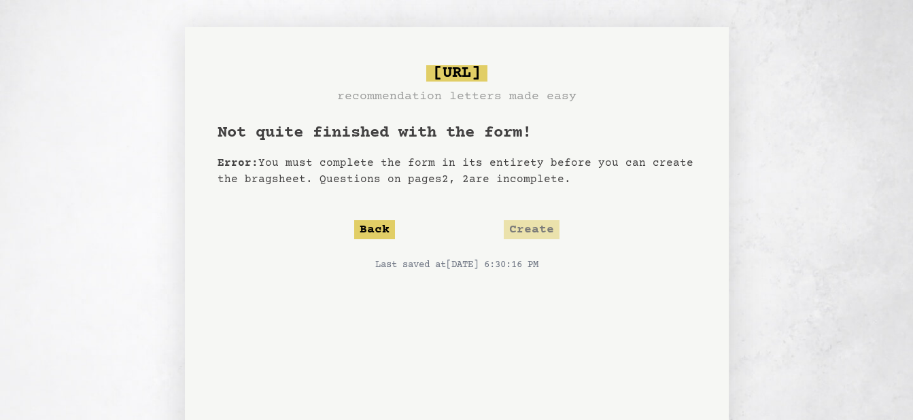
click at [549, 215] on form "Not quite finished with the form! Error: You must complete the form in its enti…" at bounding box center [456, 318] width 478 height 393
click at [368, 234] on button "Back" at bounding box center [374, 229] width 41 height 19
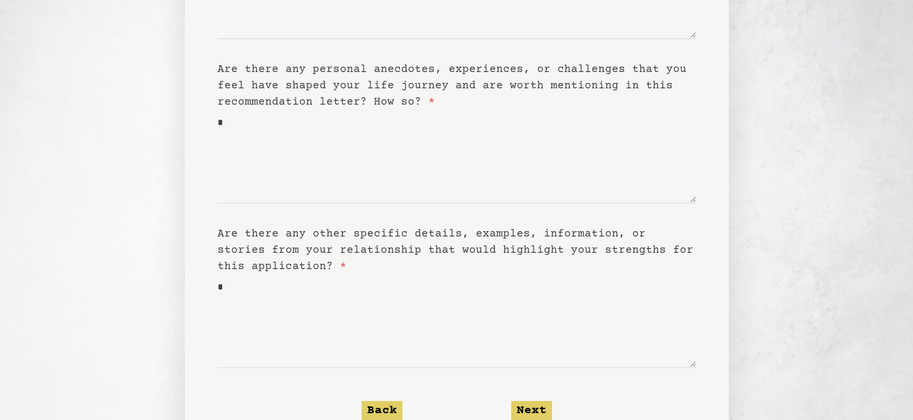
scroll to position [334, 0]
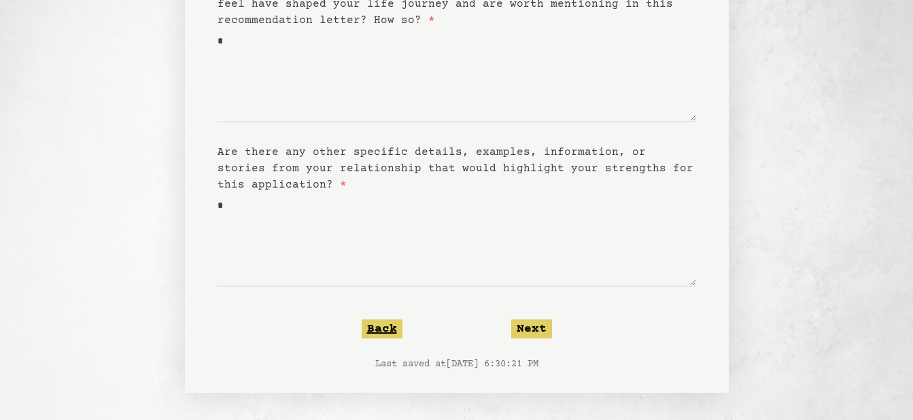
click at [383, 326] on button "Back" at bounding box center [382, 328] width 41 height 19
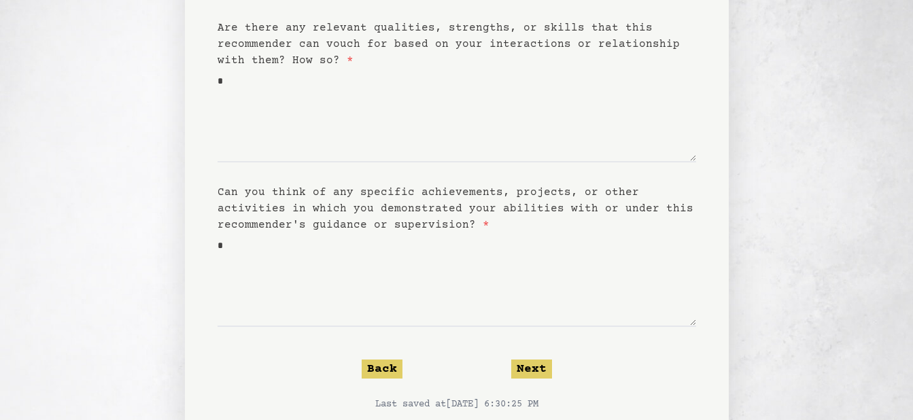
scroll to position [147, 0]
click at [383, 371] on button "Back" at bounding box center [382, 368] width 41 height 19
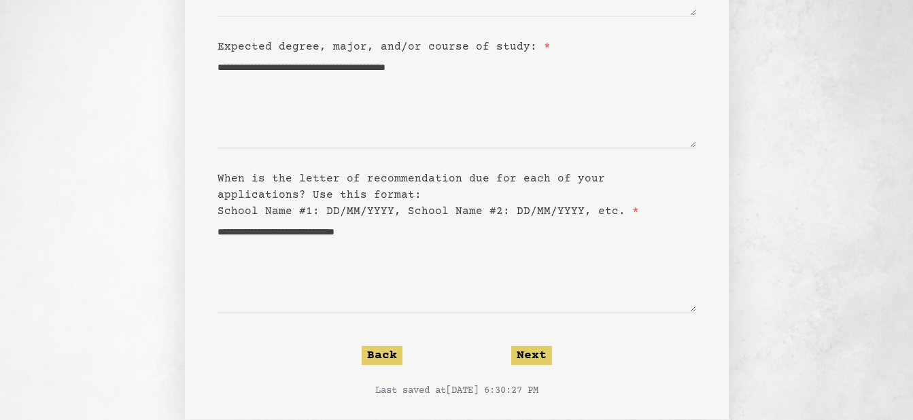
scroll to position [302, 0]
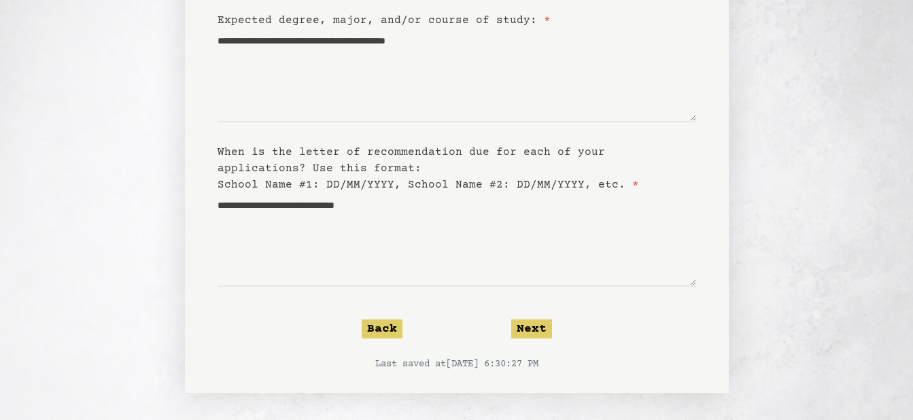
click at [372, 340] on form "**********" at bounding box center [456, 96] width 478 height 550
click at [380, 333] on button "Back" at bounding box center [382, 328] width 41 height 19
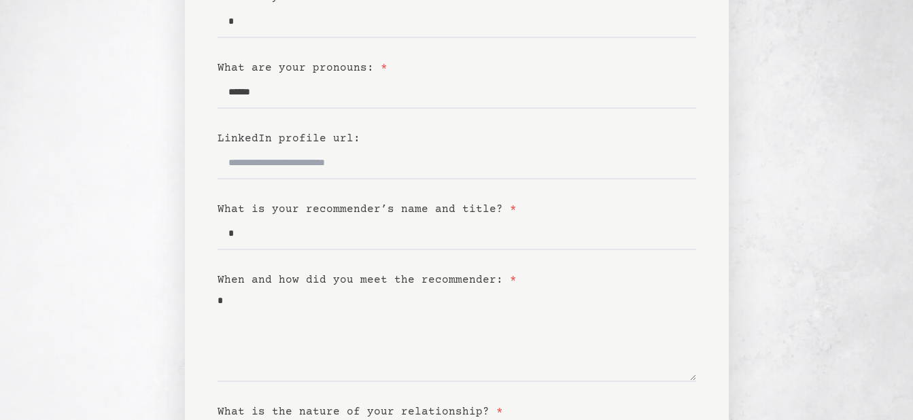
scroll to position [177, 0]
click at [305, 164] on input "LinkedIn profile url:" at bounding box center [456, 162] width 478 height 33
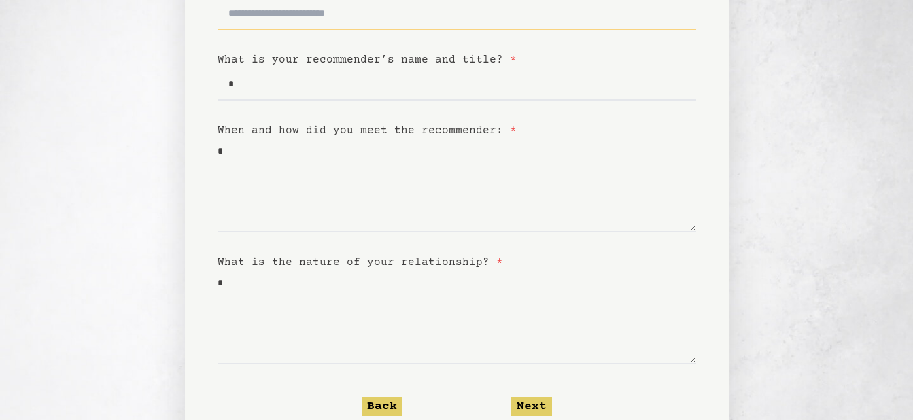
scroll to position [372, 0]
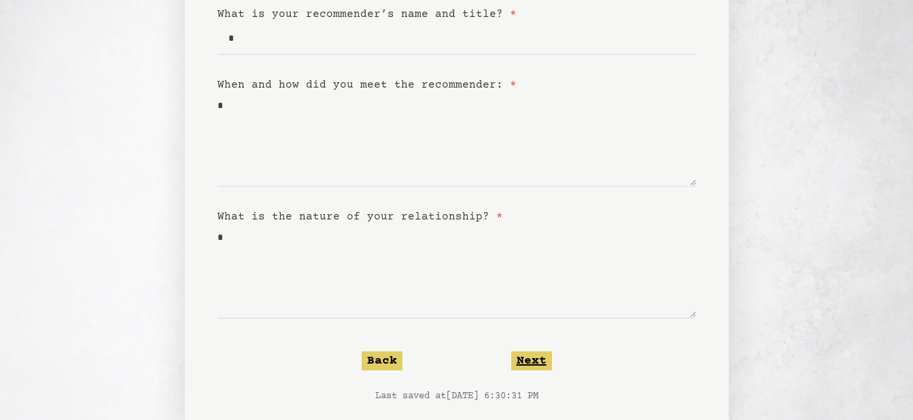
click at [527, 359] on button "Next" at bounding box center [531, 360] width 41 height 19
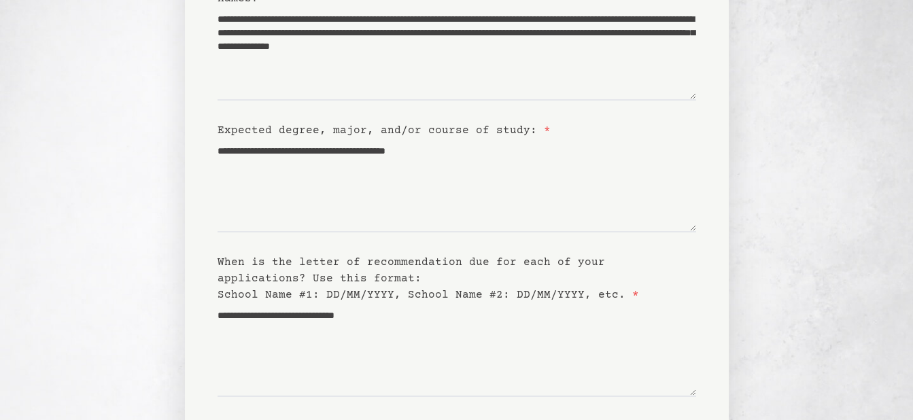
scroll to position [302, 0]
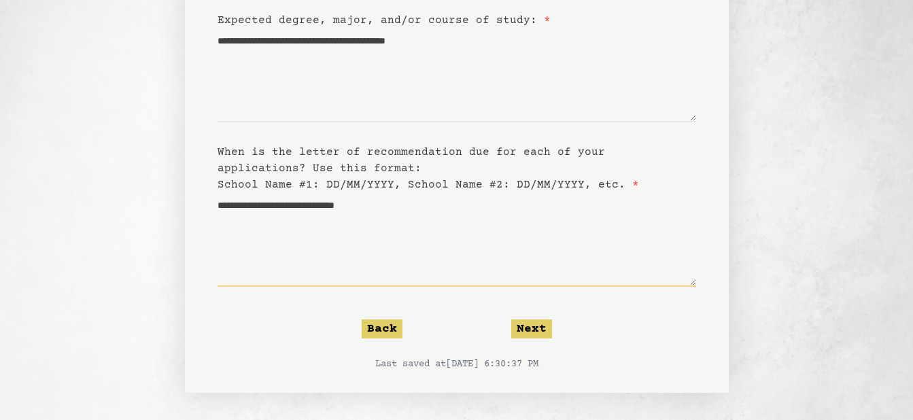
click at [464, 256] on textarea "**********" at bounding box center [456, 240] width 478 height 94
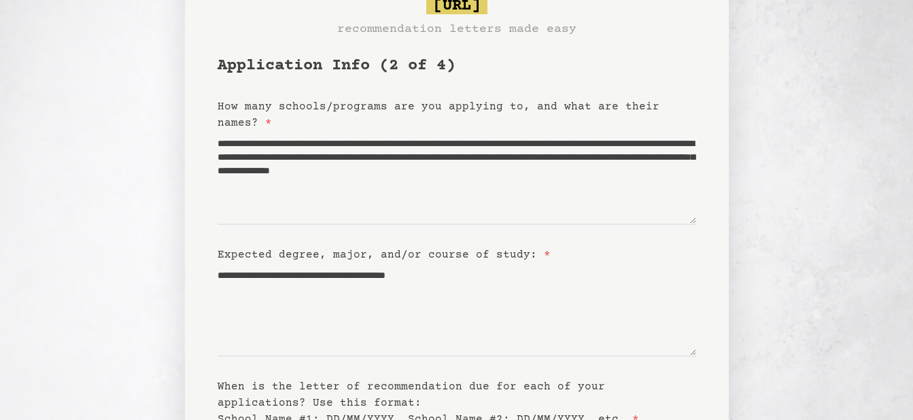
scroll to position [46, 0]
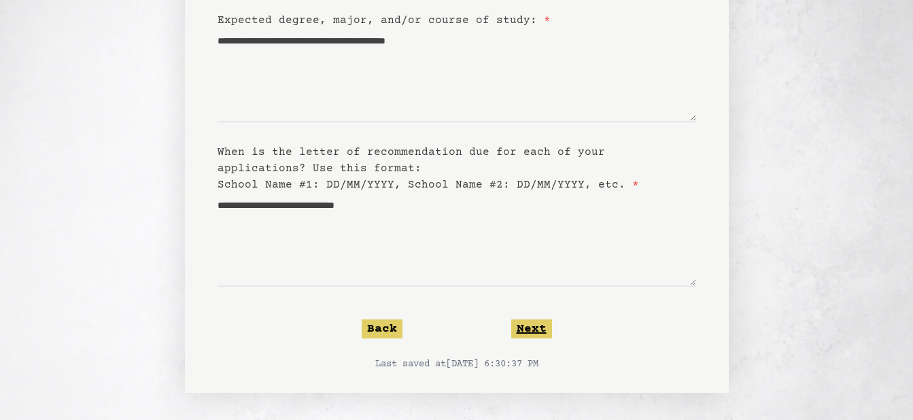
click at [533, 321] on button "Next" at bounding box center [531, 328] width 41 height 19
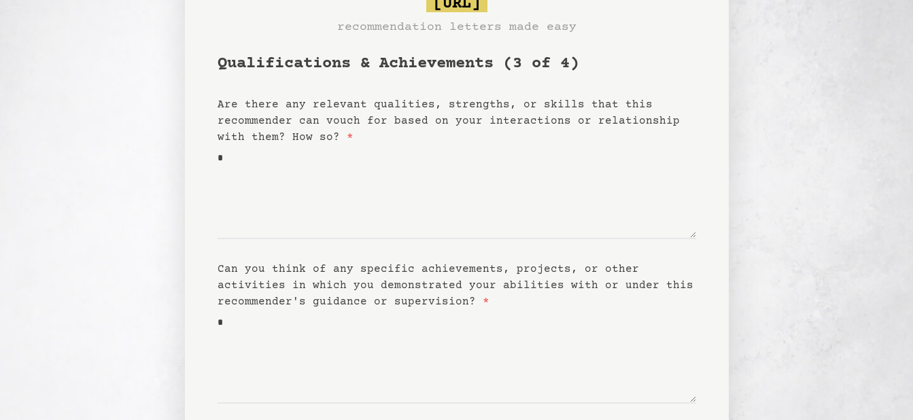
scroll to position [105, 0]
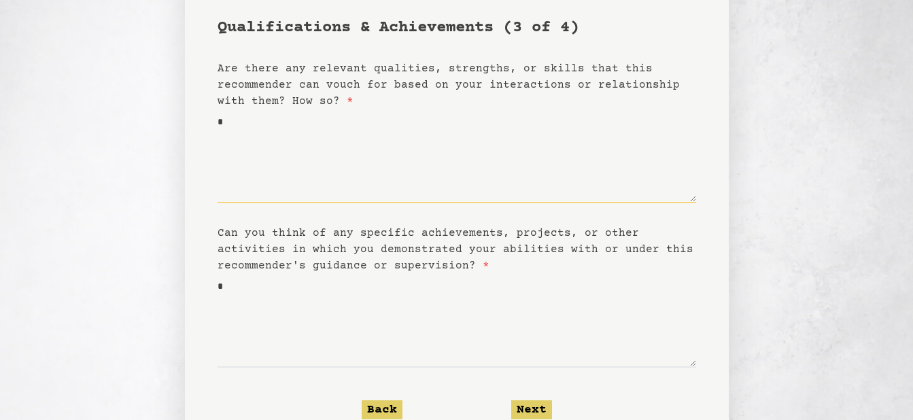
click at [311, 145] on textarea "*" at bounding box center [456, 156] width 478 height 94
type textarea "**********"
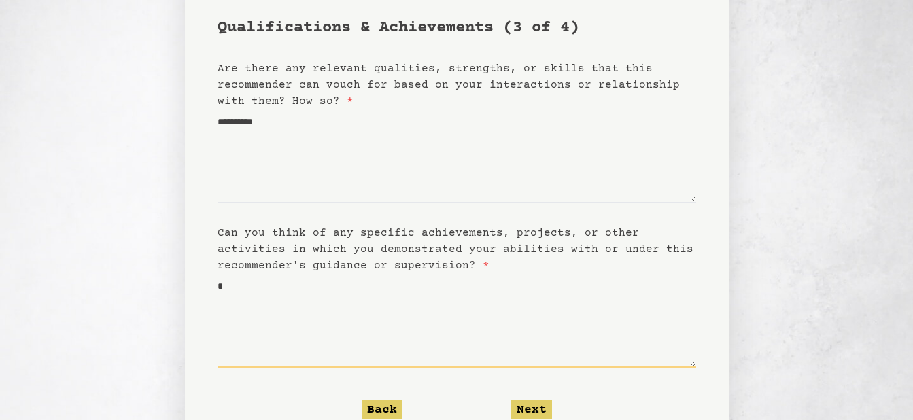
click at [322, 298] on textarea "*" at bounding box center [456, 321] width 478 height 94
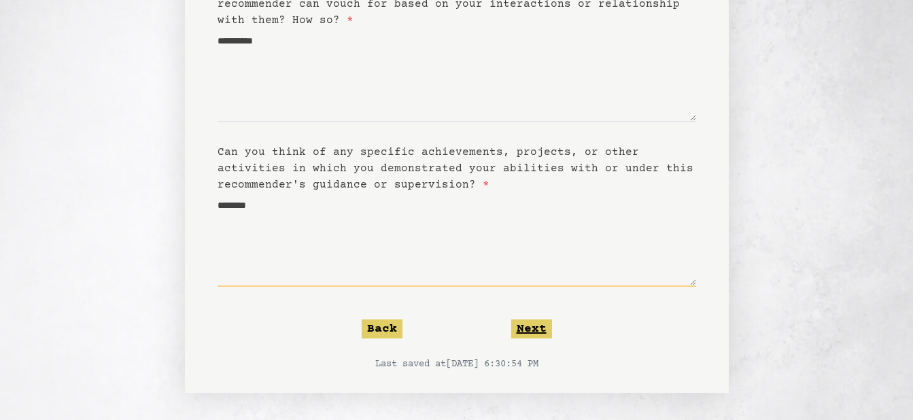
type textarea "********"
click at [516, 328] on button "Next" at bounding box center [531, 328] width 41 height 19
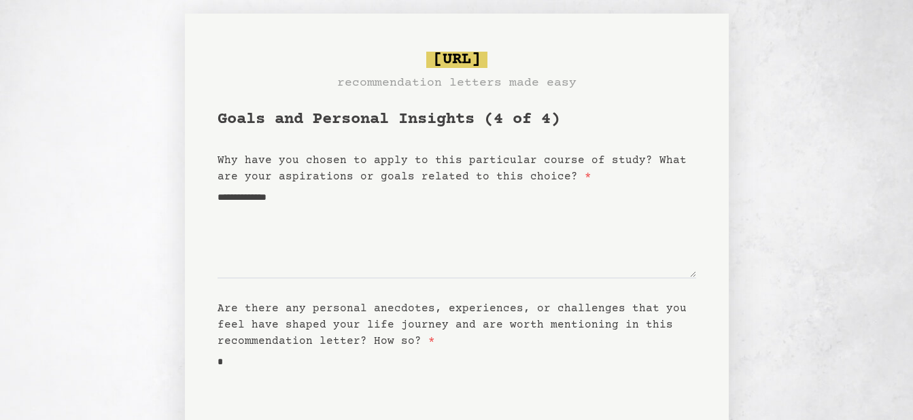
scroll to position [0, 0]
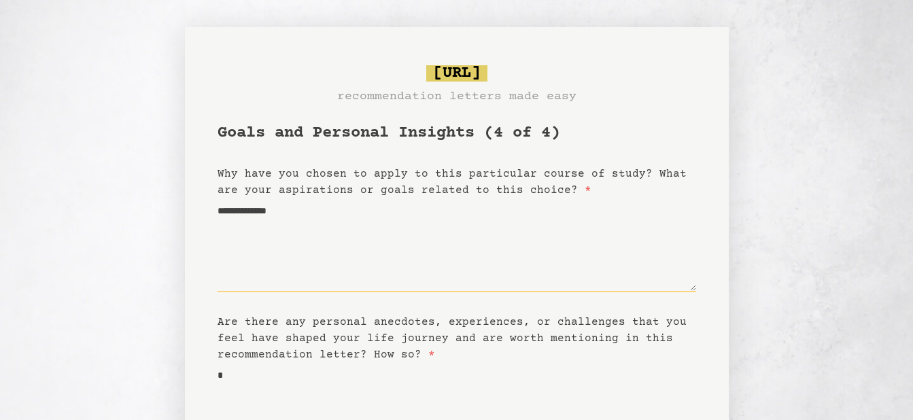
click at [330, 261] on textarea "**********" at bounding box center [456, 245] width 478 height 94
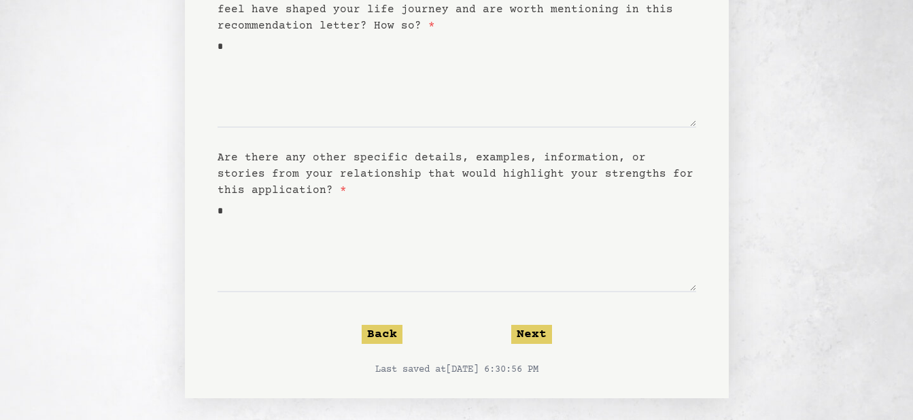
scroll to position [334, 0]
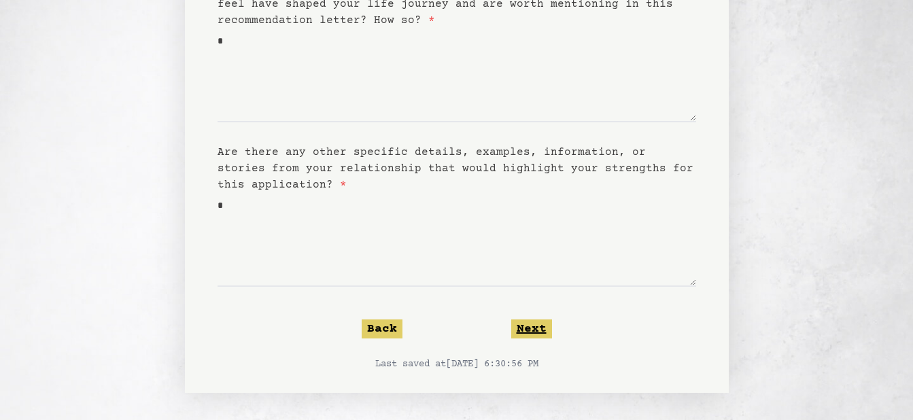
type textarea "**********"
click at [518, 327] on button "Next" at bounding box center [531, 328] width 41 height 19
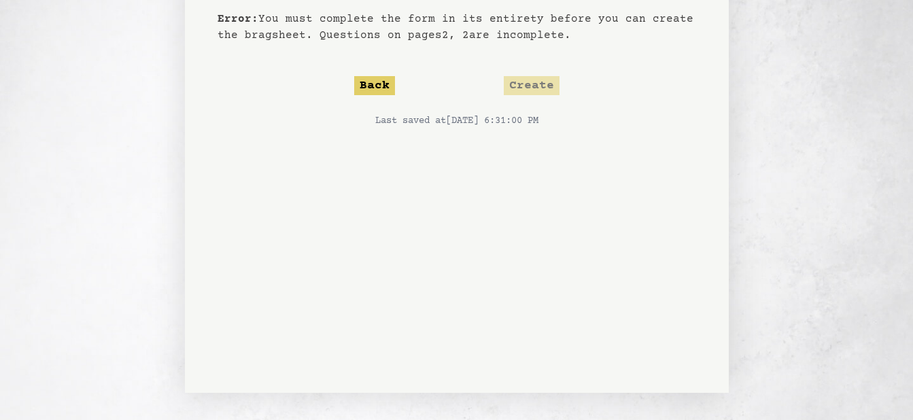
scroll to position [0, 0]
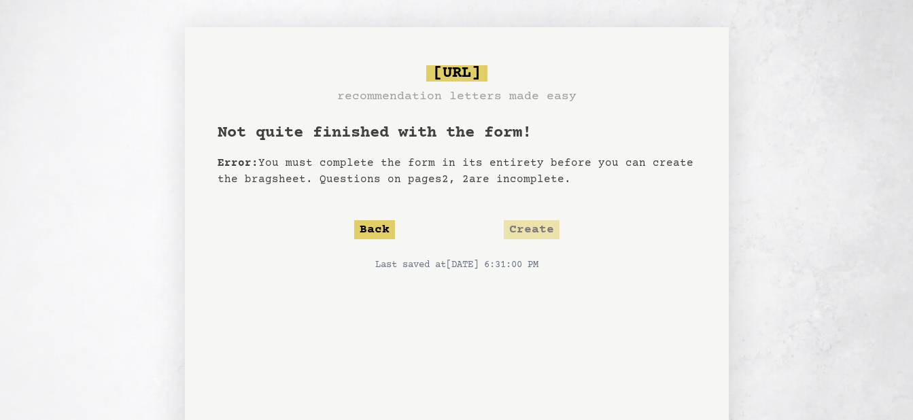
click at [451, 160] on p "Error: You must complete the form in its entirety before you can create the bra…" at bounding box center [456, 171] width 478 height 33
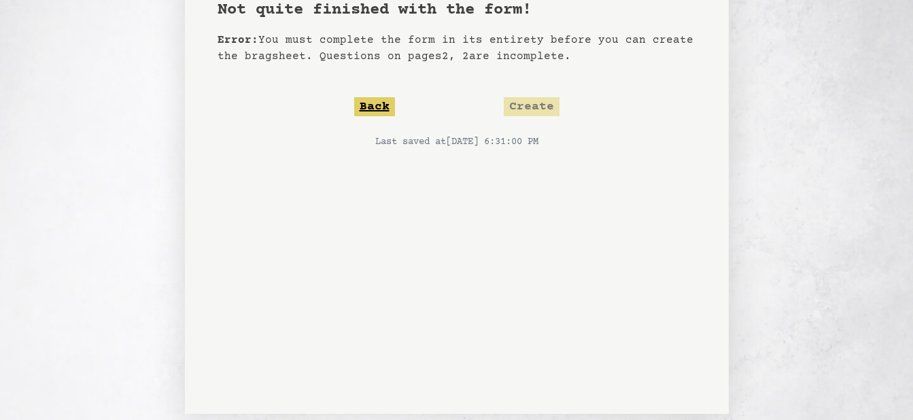
click at [384, 101] on button "Back" at bounding box center [374, 106] width 41 height 19
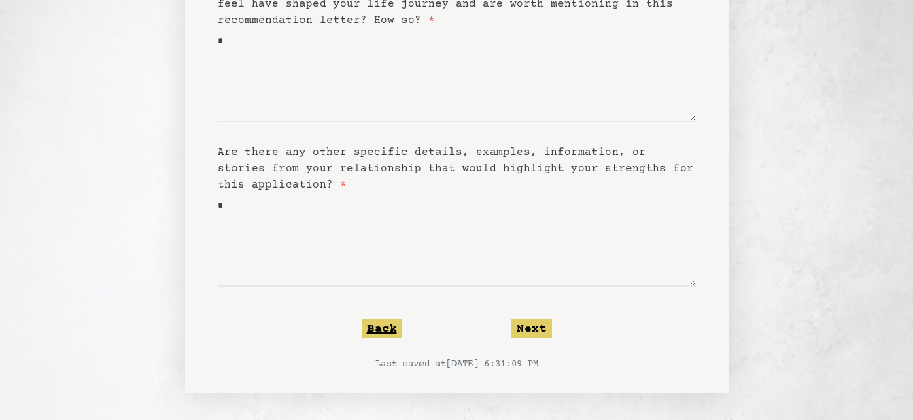
click at [389, 324] on button "Back" at bounding box center [382, 328] width 41 height 19
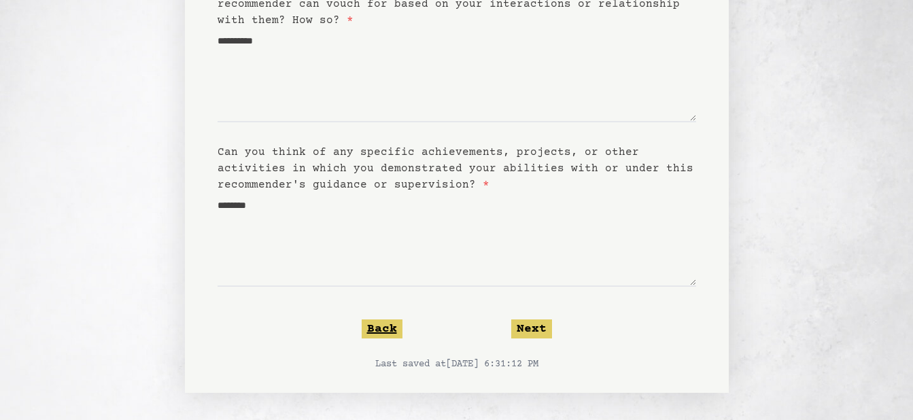
click at [389, 321] on button "Back" at bounding box center [382, 328] width 41 height 19
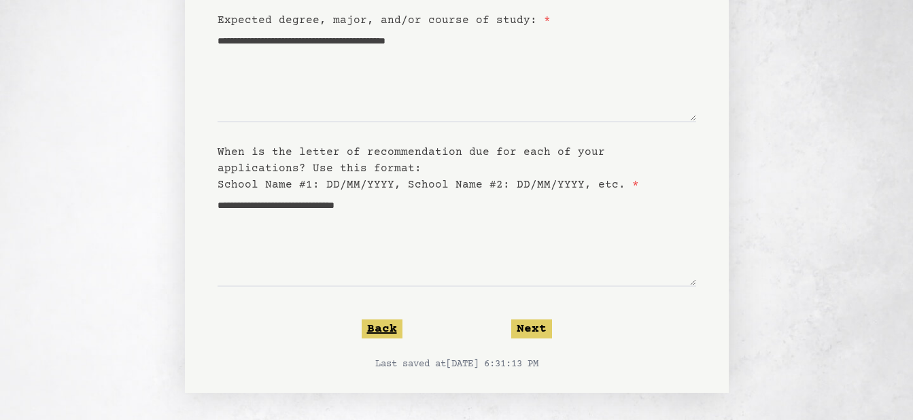
click at [389, 330] on button "Back" at bounding box center [382, 328] width 41 height 19
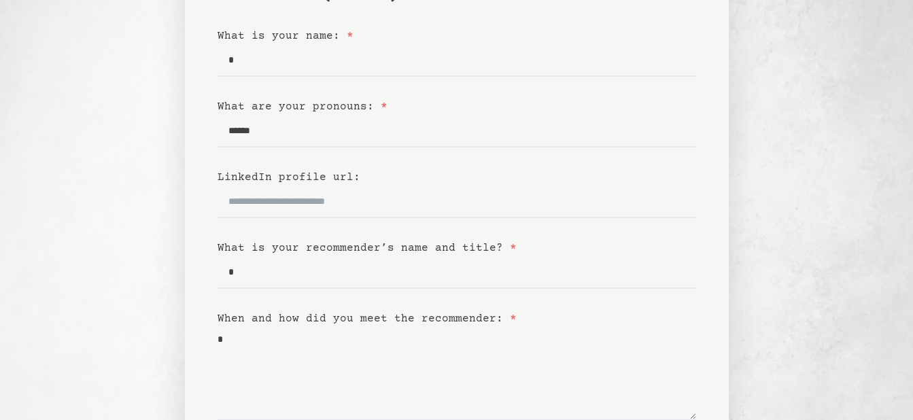
click at [370, 296] on form "Basic Info (1 of 4) What is your name: * * What are your pronouns: * ****** Lin…" at bounding box center [456, 310] width 478 height 652
click at [357, 285] on input "*" at bounding box center [456, 272] width 478 height 33
type input "**"
click at [360, 352] on textarea "*" at bounding box center [456, 374] width 478 height 94
type textarea "*****"
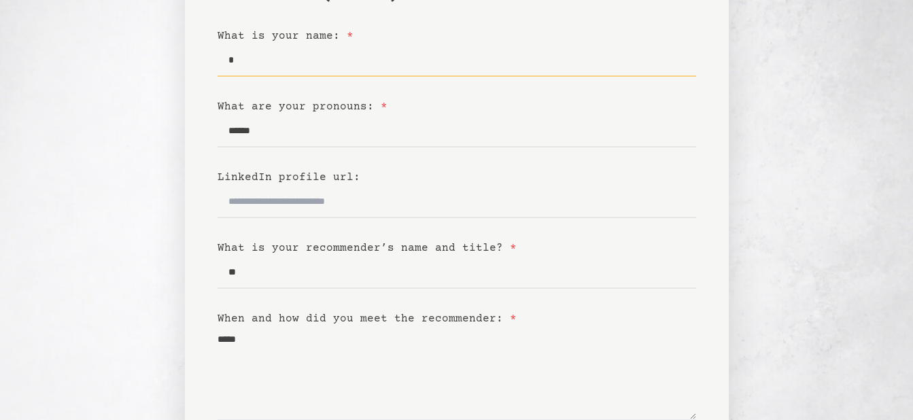
click at [300, 69] on input "*" at bounding box center [456, 60] width 478 height 33
type input "****"
click at [343, 196] on input "LinkedIn profile url:" at bounding box center [456, 202] width 478 height 33
type input "*"
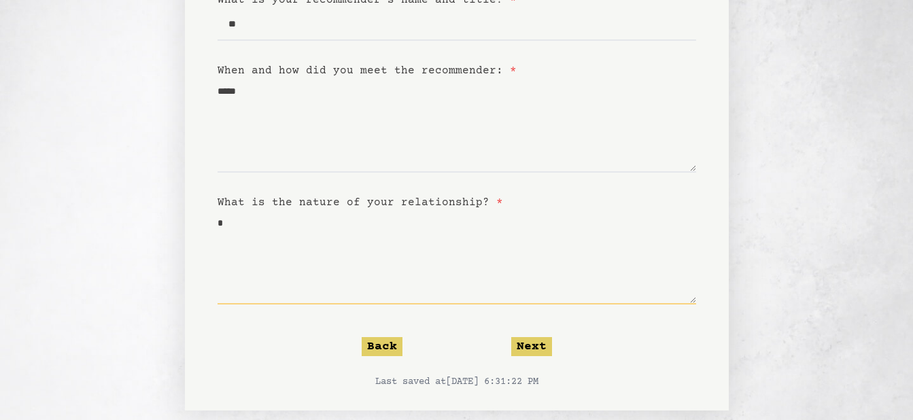
click at [309, 236] on textarea "*" at bounding box center [456, 258] width 478 height 94
type textarea "*****"
click at [519, 341] on button "Next" at bounding box center [531, 346] width 41 height 19
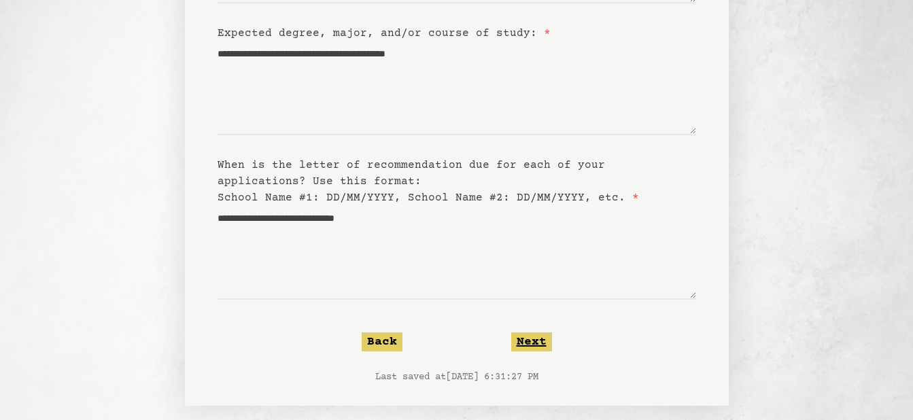
click at [531, 349] on button "Next" at bounding box center [531, 341] width 41 height 19
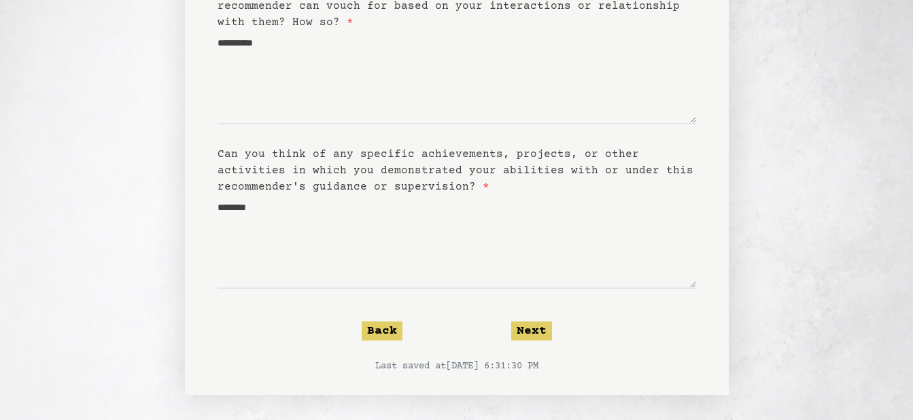
click at [508, 325] on div "Back Next" at bounding box center [456, 330] width 478 height 19
drag, startPoint x: 529, startPoint y: 333, endPoint x: 520, endPoint y: 332, distance: 8.9
click at [520, 332] on button "Next" at bounding box center [531, 330] width 41 height 19
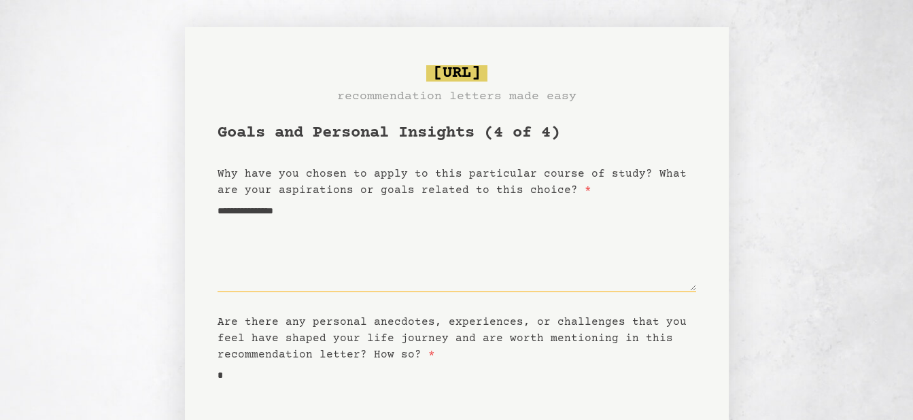
click at [343, 230] on textarea "**********" at bounding box center [456, 245] width 478 height 94
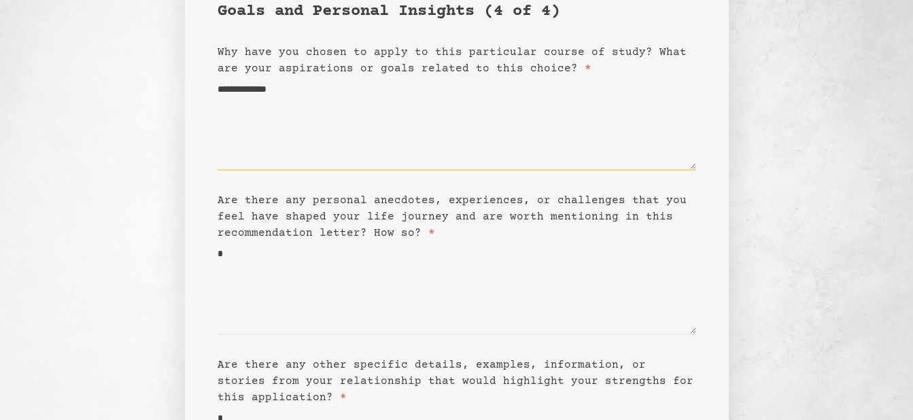
type textarea "**********"
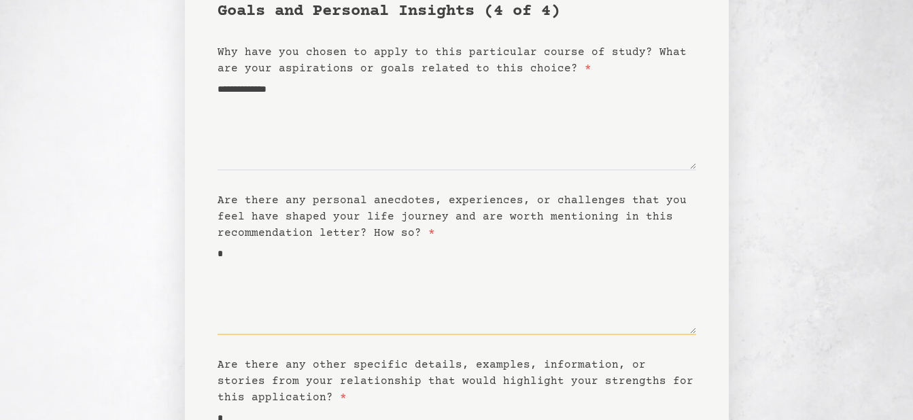
click at [366, 279] on textarea "*" at bounding box center [456, 288] width 478 height 94
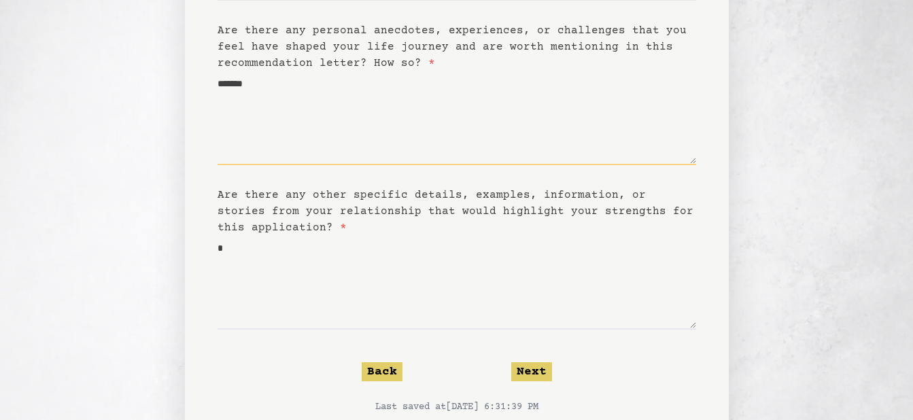
scroll to position [292, 0]
type textarea "*******"
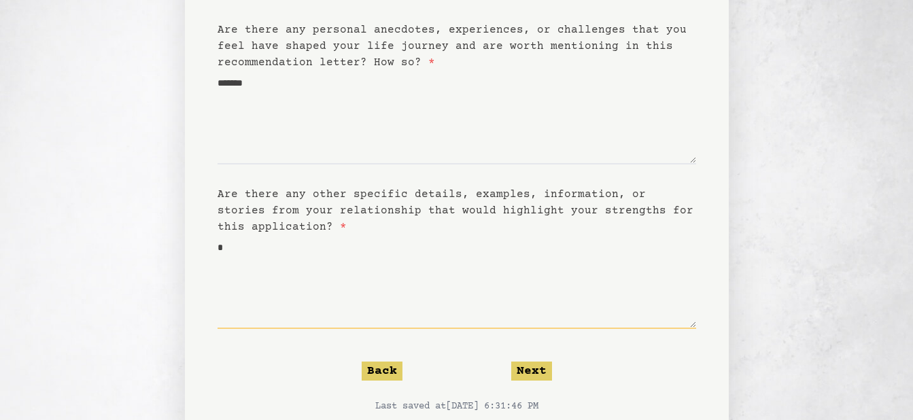
click at [321, 262] on textarea "*" at bounding box center [456, 282] width 478 height 94
type textarea "******"
click at [511, 366] on button "Next" at bounding box center [531, 371] width 41 height 19
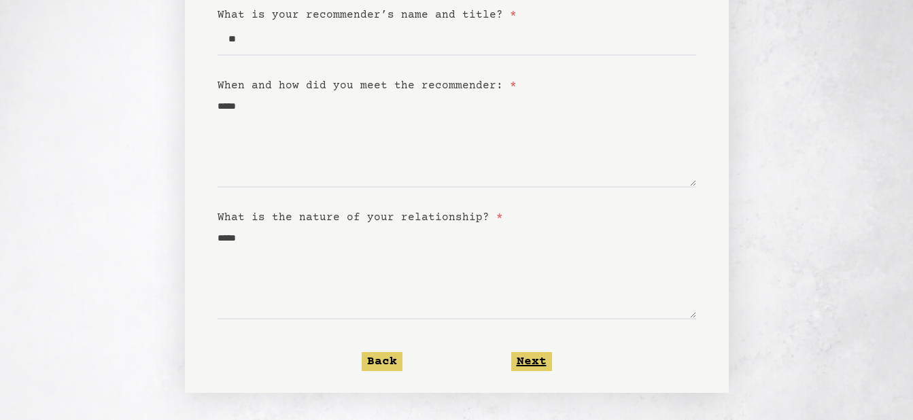
click at [540, 358] on button "Next" at bounding box center [531, 361] width 41 height 19
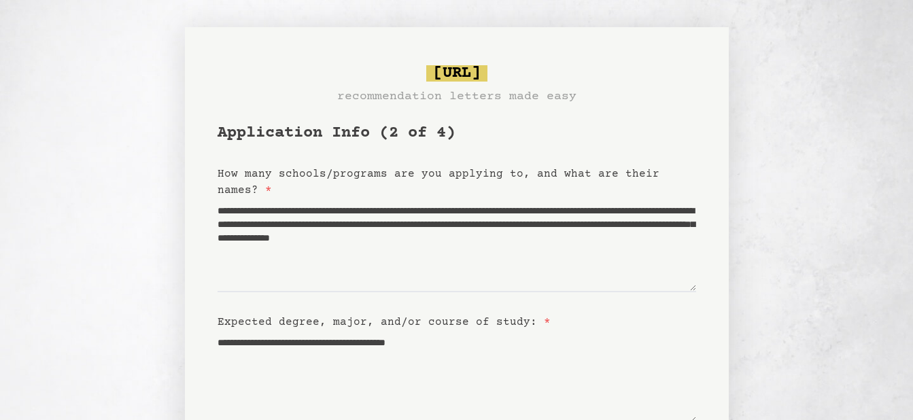
scroll to position [302, 0]
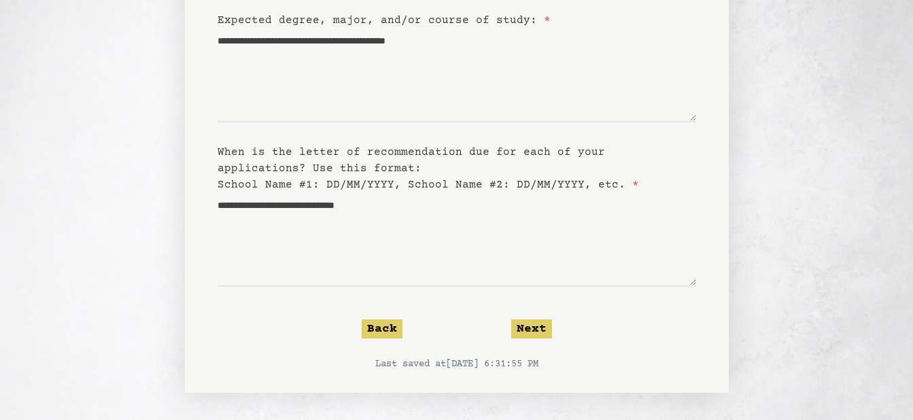
click at [531, 317] on form "**********" at bounding box center [456, 96] width 478 height 550
click at [533, 326] on button "Next" at bounding box center [531, 328] width 41 height 19
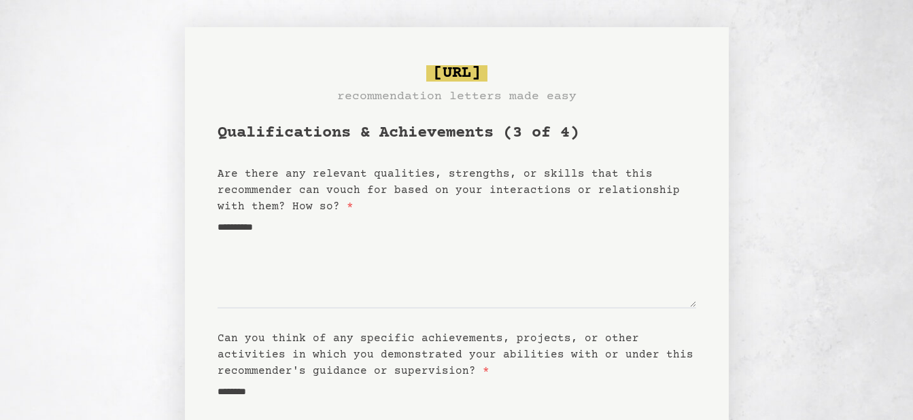
scroll to position [186, 0]
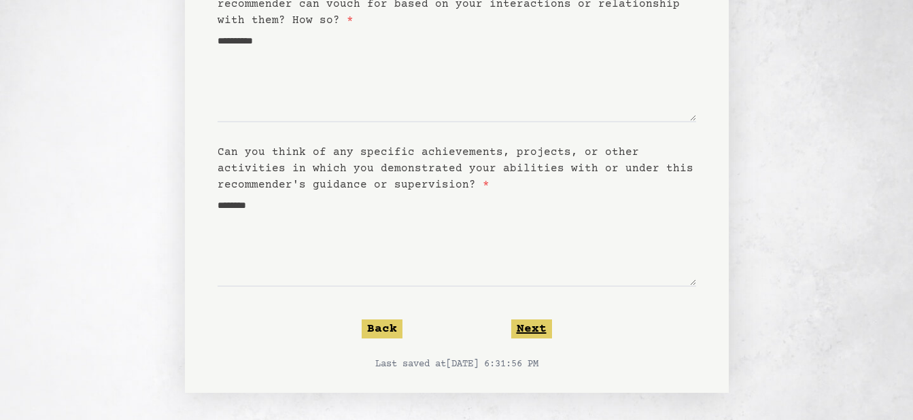
click at [539, 326] on button "Next" at bounding box center [531, 328] width 41 height 19
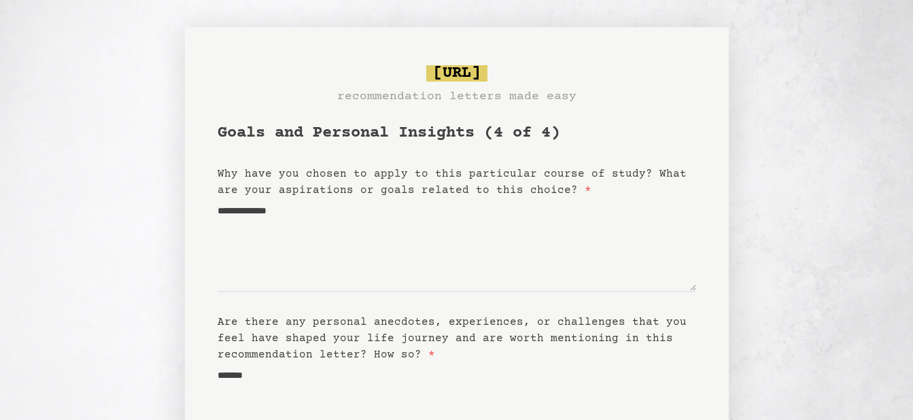
scroll to position [334, 0]
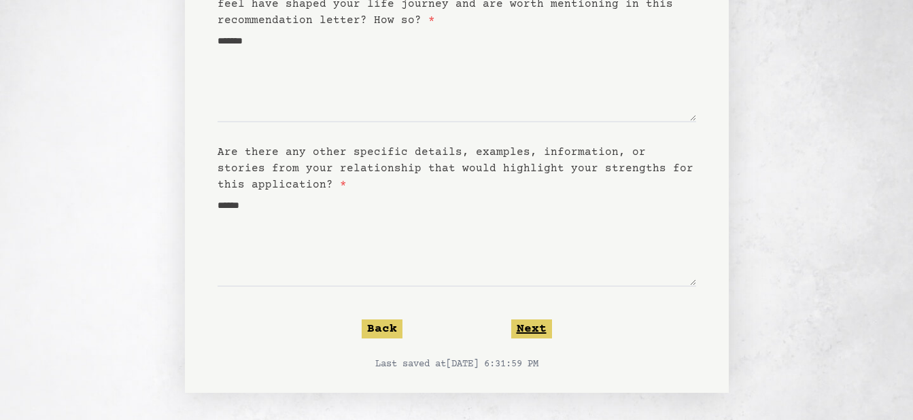
click at [540, 321] on button "Next" at bounding box center [531, 328] width 41 height 19
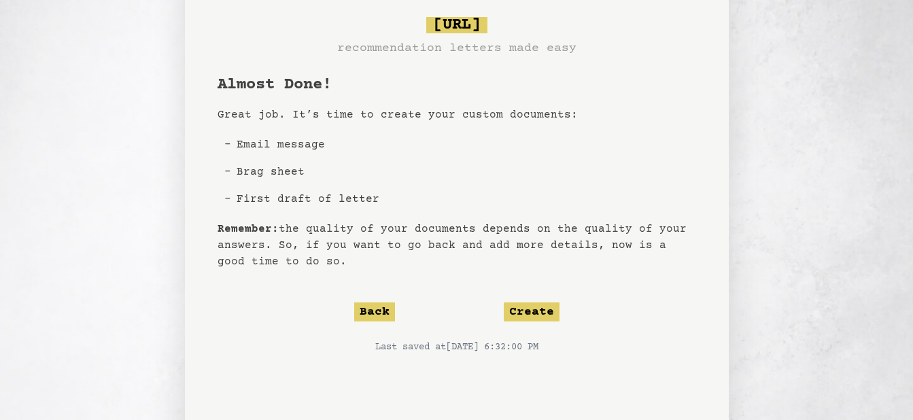
scroll to position [48, 0]
click at [515, 317] on button "Create" at bounding box center [532, 312] width 56 height 19
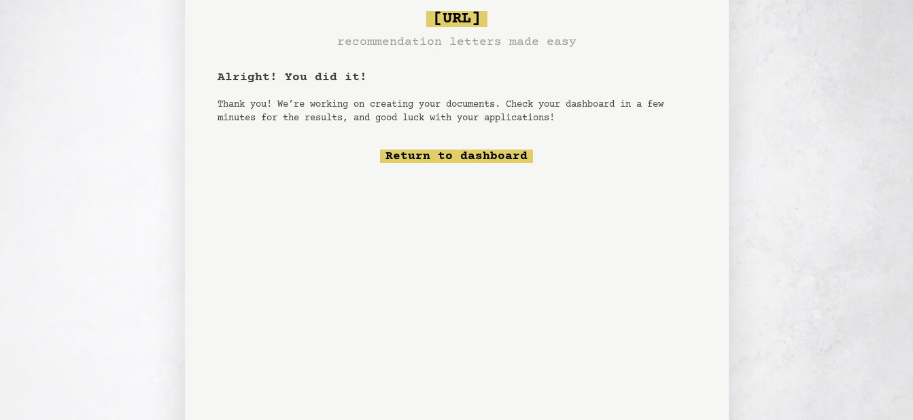
scroll to position [53, 0]
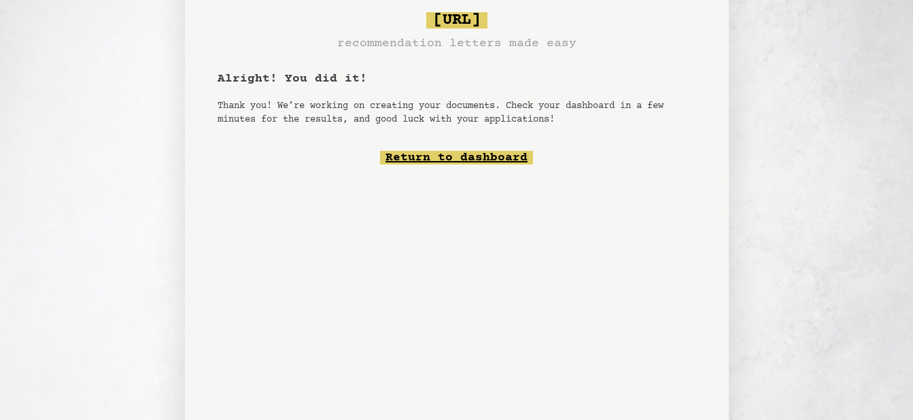
click at [468, 152] on link "Return to dashboard" at bounding box center [456, 158] width 153 height 14
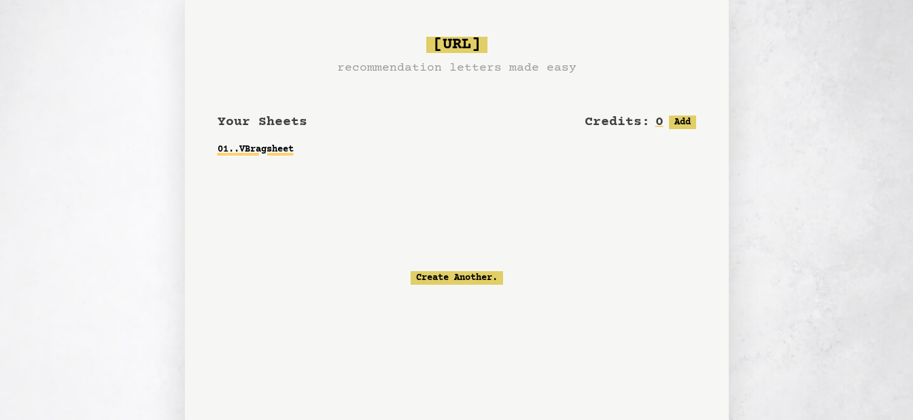
scroll to position [11, 0]
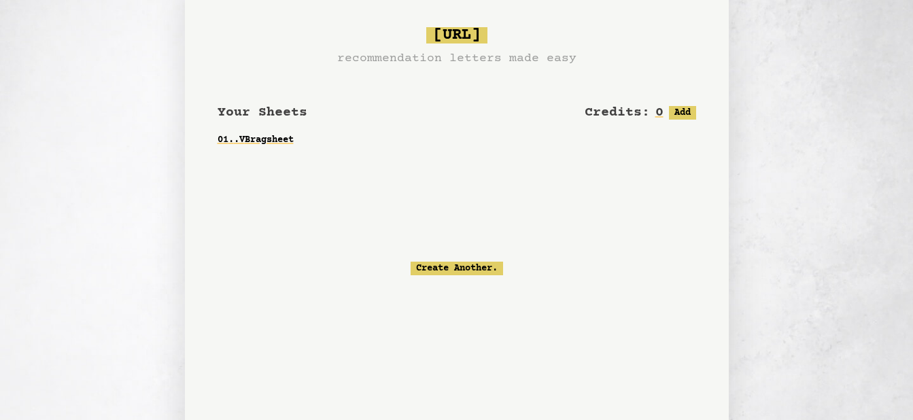
click at [262, 107] on span "Your Sheets" at bounding box center [262, 113] width 90 height 16
click at [275, 135] on link "01 . .V Bragsheet" at bounding box center [456, 140] width 478 height 24
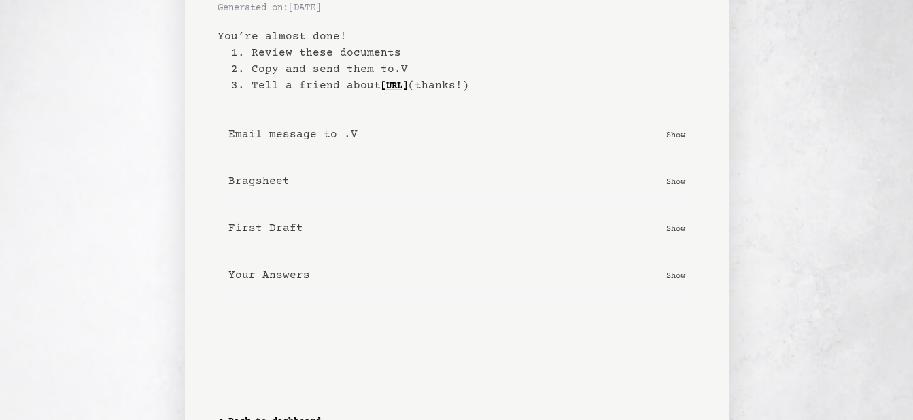
scroll to position [59, 0]
click at [683, 175] on p "Show" at bounding box center [675, 181] width 19 height 14
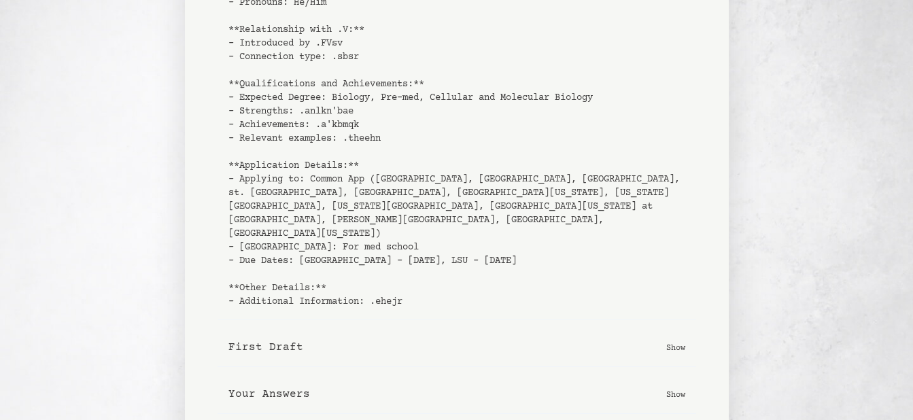
scroll to position [345, 0]
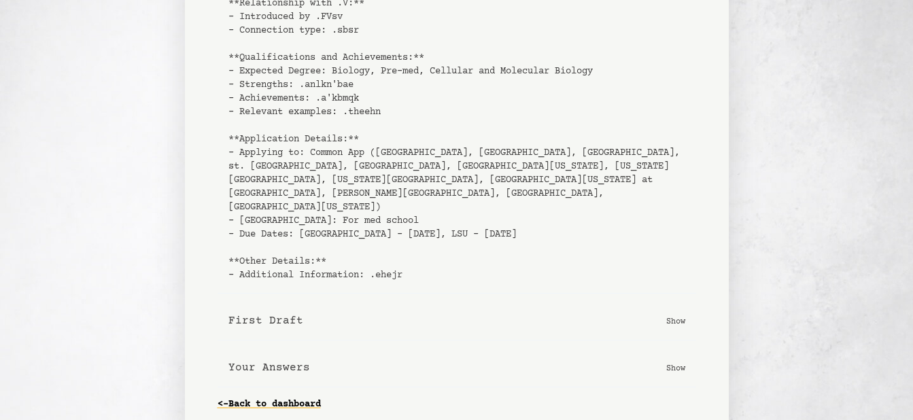
click at [674, 314] on p "Show" at bounding box center [675, 321] width 19 height 14
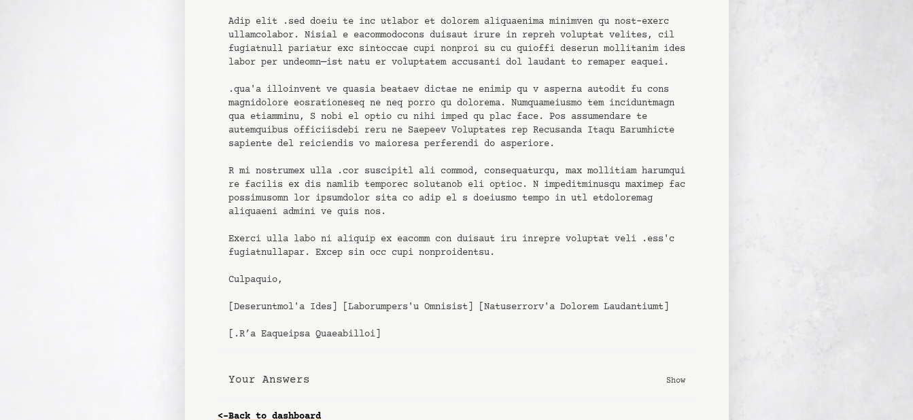
scroll to position [995, 0]
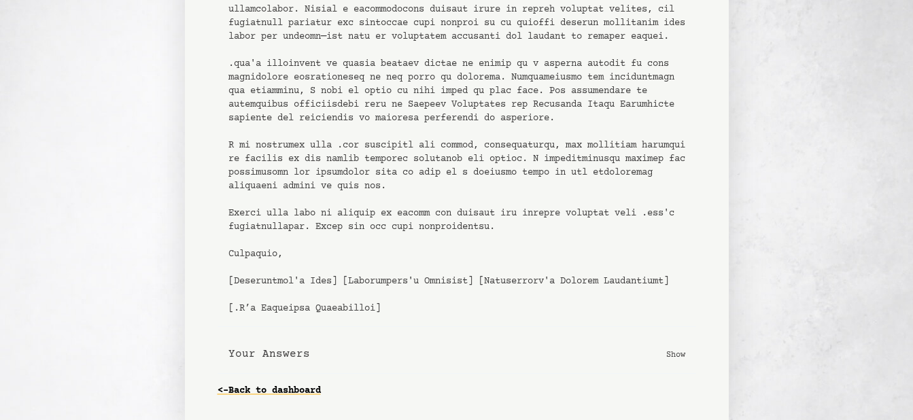
click at [675, 368] on button "Your Answers Show" at bounding box center [456, 354] width 478 height 39
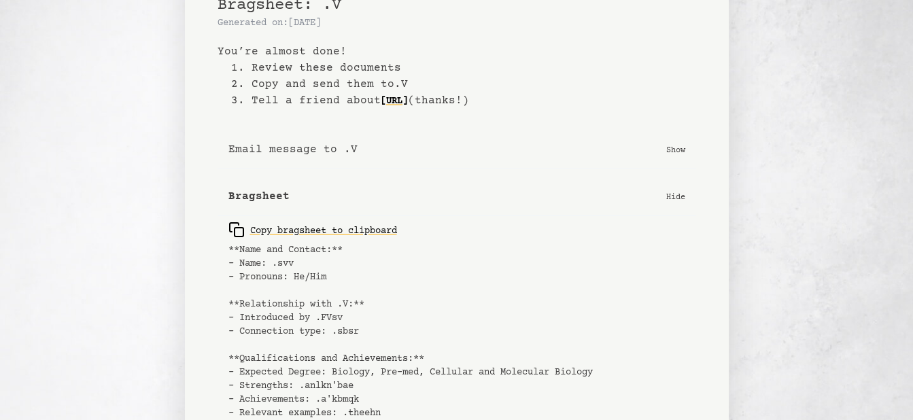
scroll to position [0, 0]
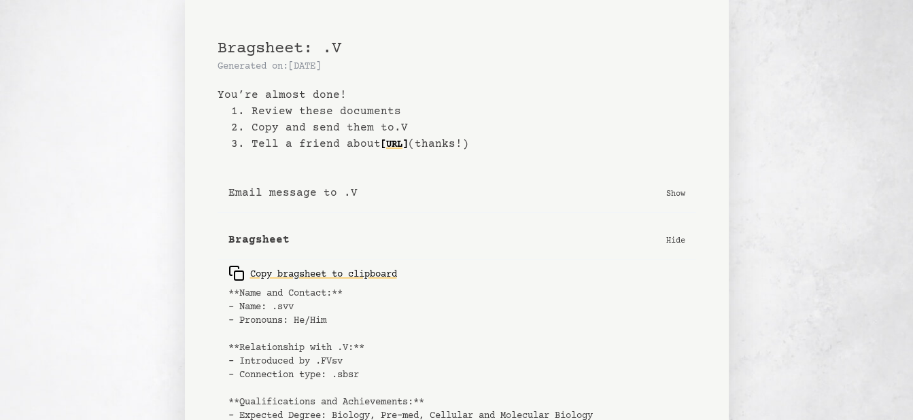
click at [675, 192] on p "Show" at bounding box center [675, 193] width 19 height 14
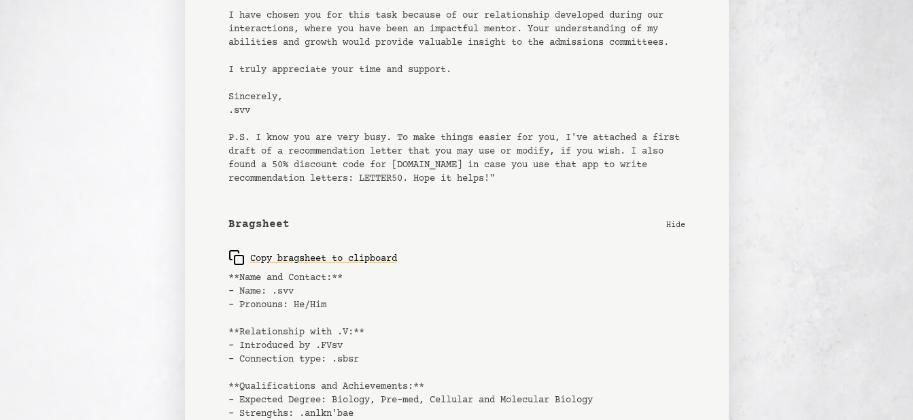
scroll to position [355, 0]
